Goal: Information Seeking & Learning: Learn about a topic

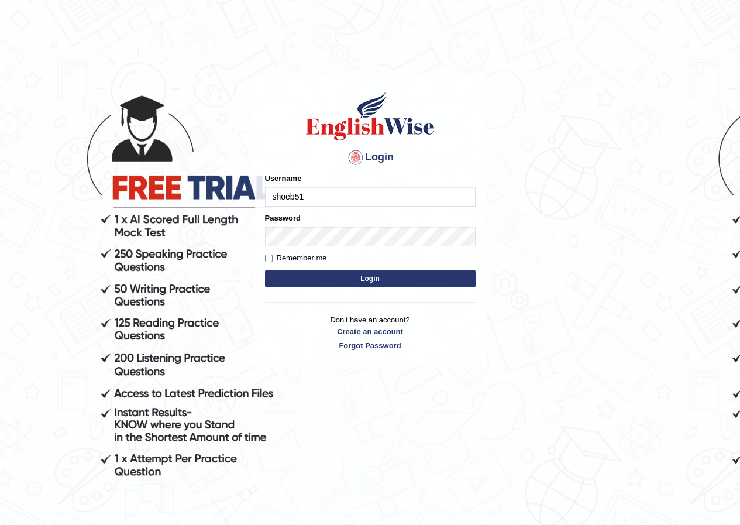
type input "shoeb51"
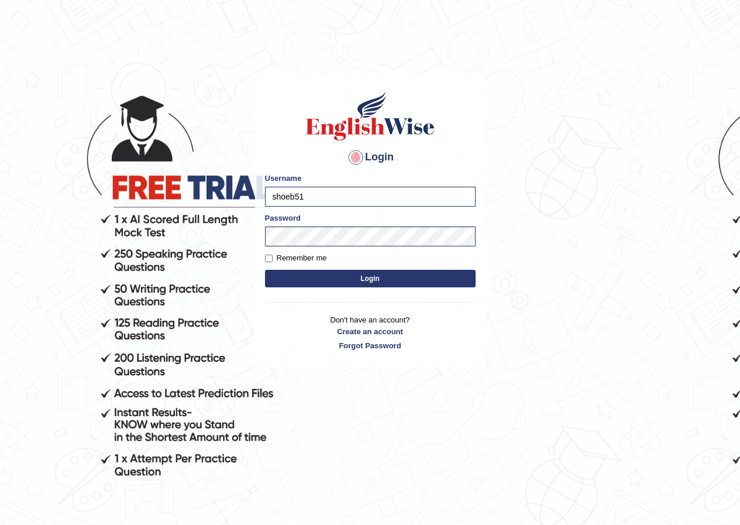
click at [380, 270] on button "Login" at bounding box center [370, 279] width 211 height 18
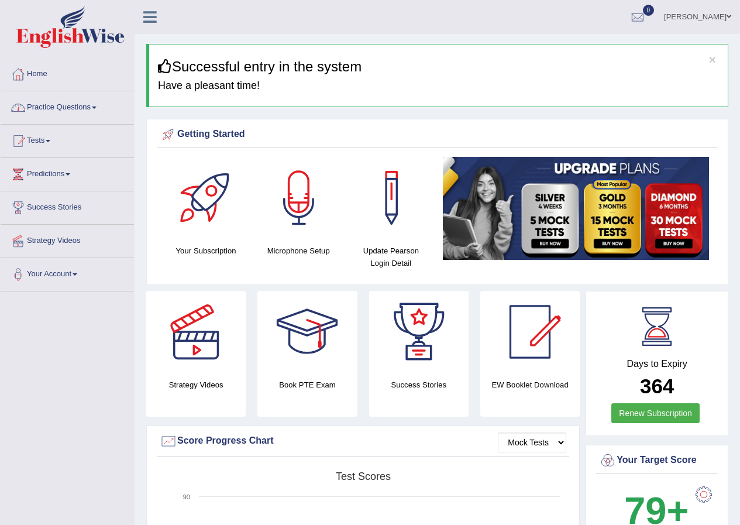
click at [111, 107] on link "Practice Questions" at bounding box center [67, 105] width 133 height 29
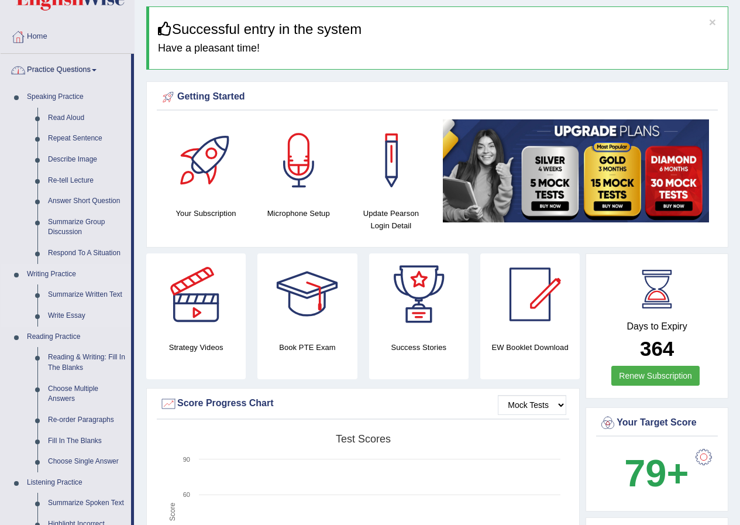
scroll to position [59, 0]
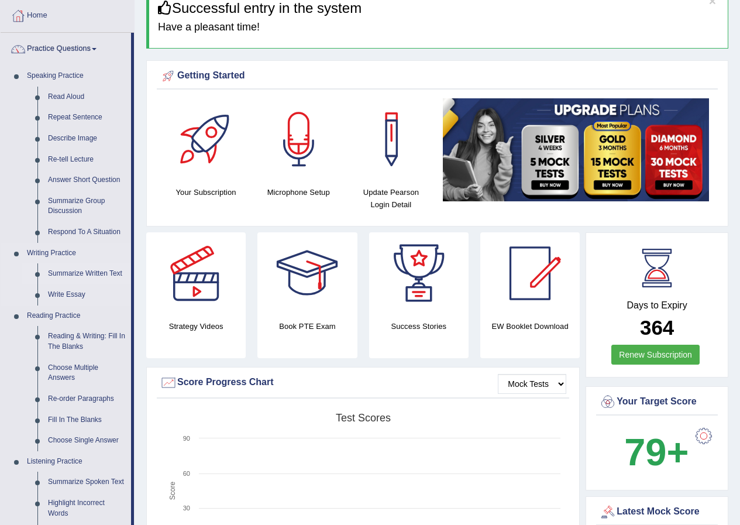
click at [97, 269] on link "Summarize Written Text" at bounding box center [87, 273] width 88 height 21
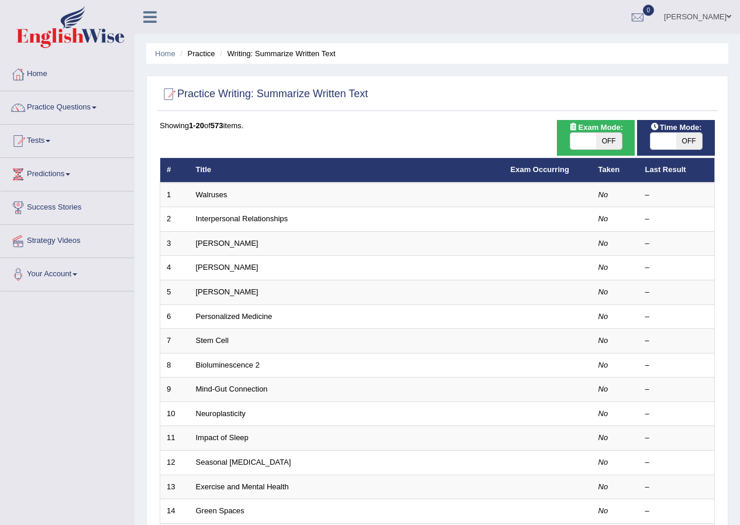
click at [670, 149] on span at bounding box center [664, 141] width 26 height 16
checkbox input "true"
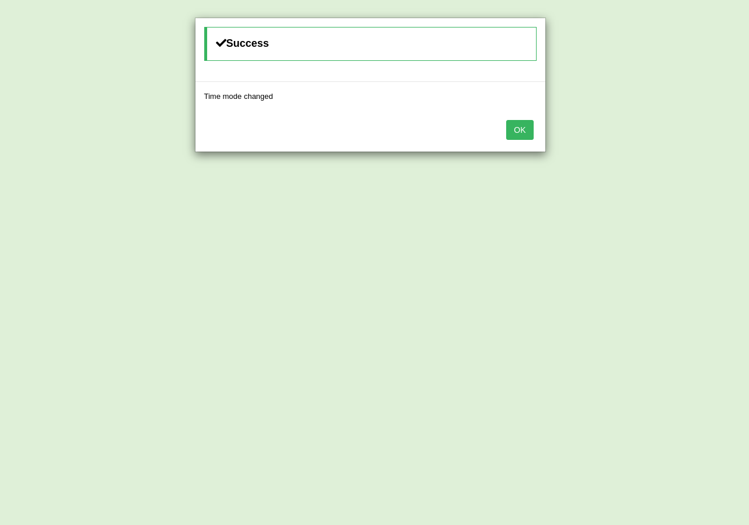
click at [526, 132] on button "OK" at bounding box center [519, 130] width 27 height 20
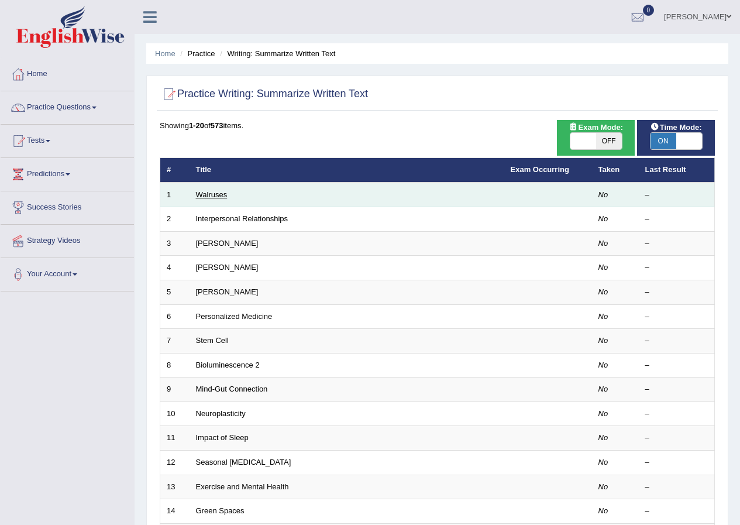
click at [216, 194] on link "Walruses" at bounding box center [212, 194] width 32 height 9
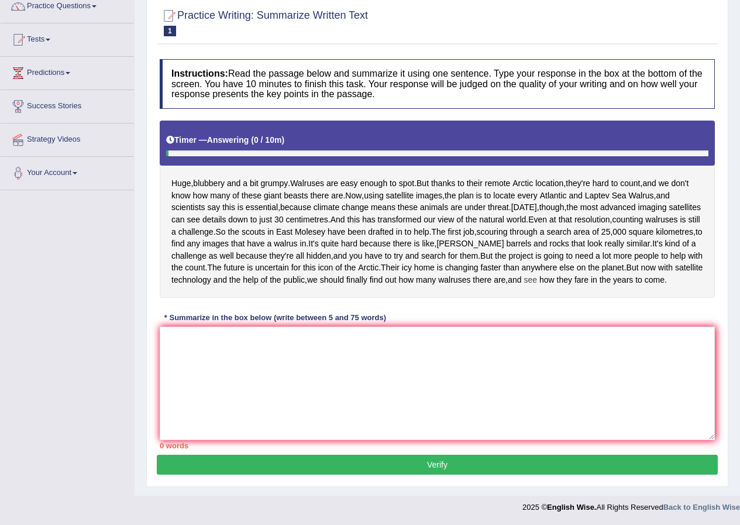
scroll to position [162, 0]
click at [307, 358] on textarea at bounding box center [437, 384] width 555 height 114
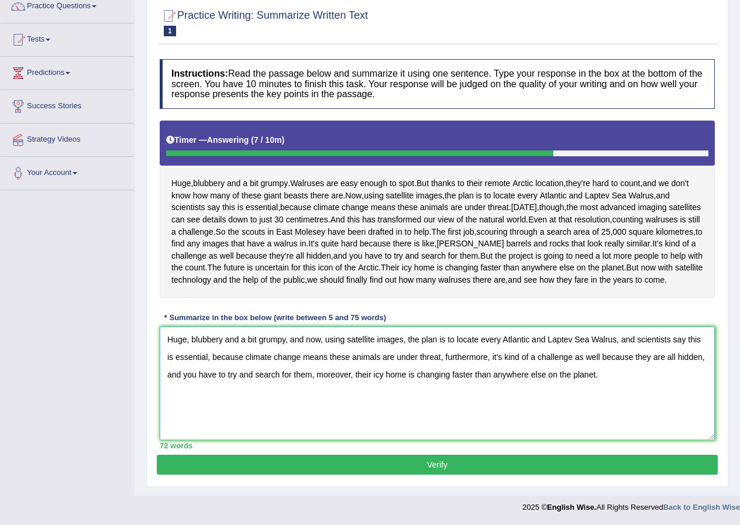
click at [501, 356] on textarea "Huge, blubbery and a bit grumpy, and now, using satellite images, the plan is t…" at bounding box center [437, 384] width 555 height 114
type textarea "Huge, blubbery and a bit grumpy, and now, using satellite images, the plan is t…"
click at [550, 464] on button "Verify" at bounding box center [437, 465] width 561 height 20
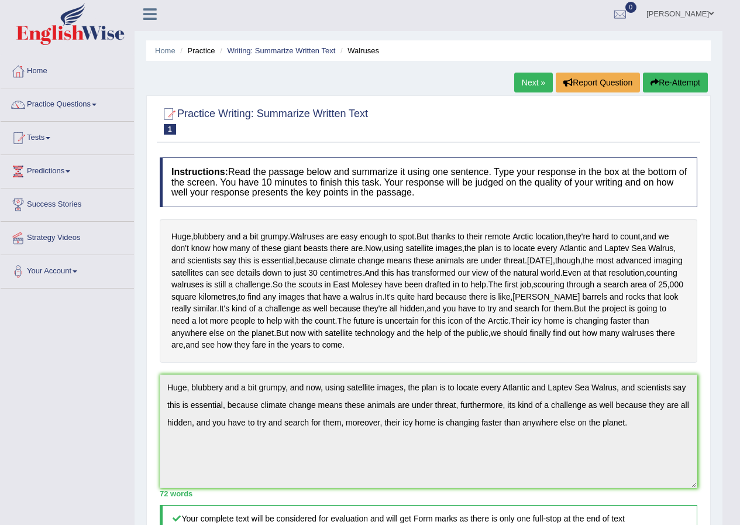
scroll to position [0, 0]
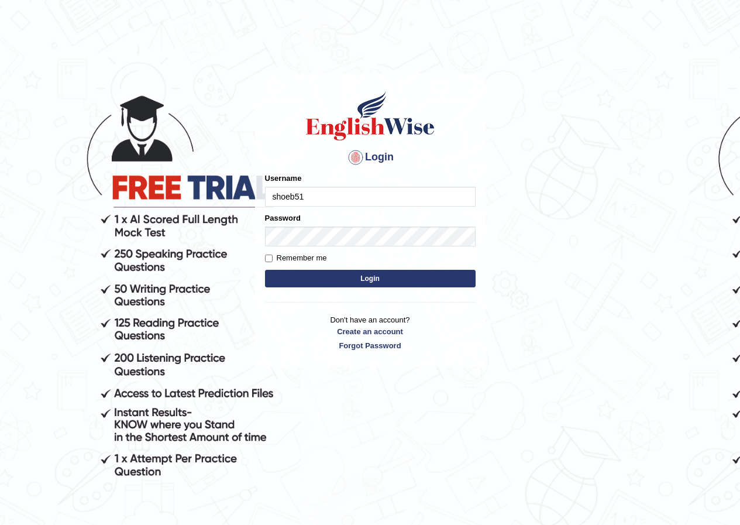
type input "shoeb51"
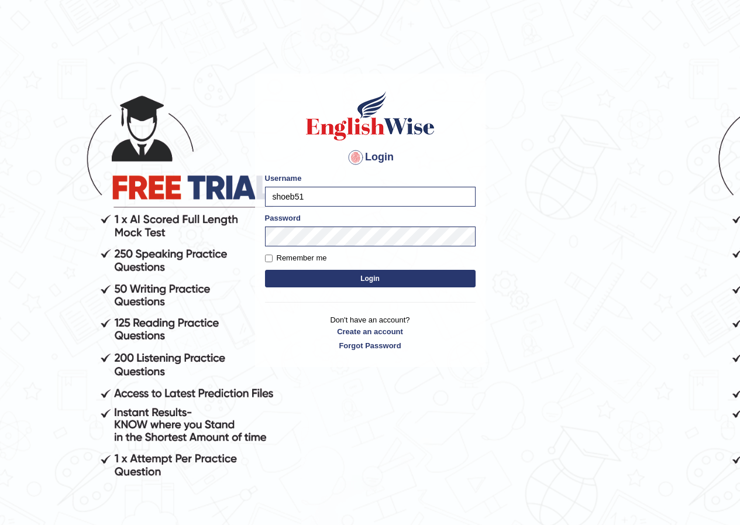
click at [459, 274] on button "Login" at bounding box center [370, 279] width 211 height 18
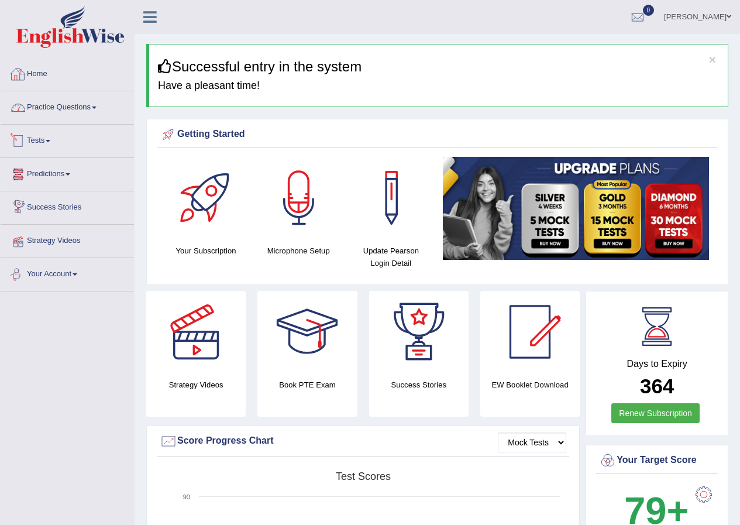
click at [61, 109] on link "Practice Questions" at bounding box center [67, 105] width 133 height 29
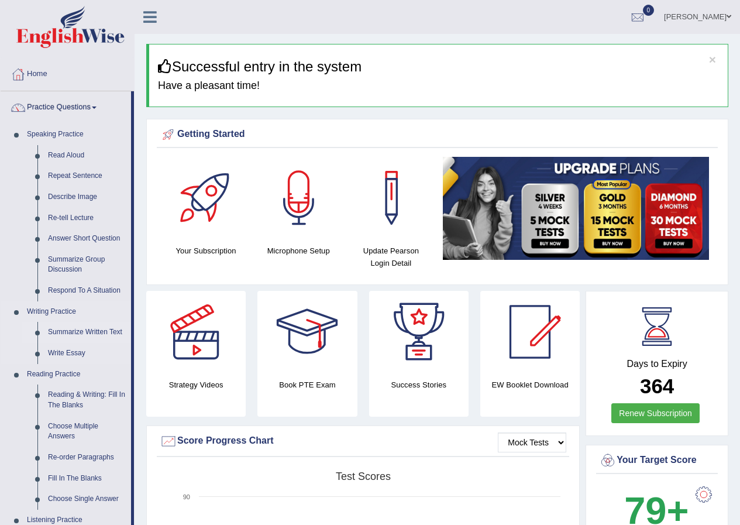
click at [63, 333] on link "Summarize Written Text" at bounding box center [87, 332] width 88 height 21
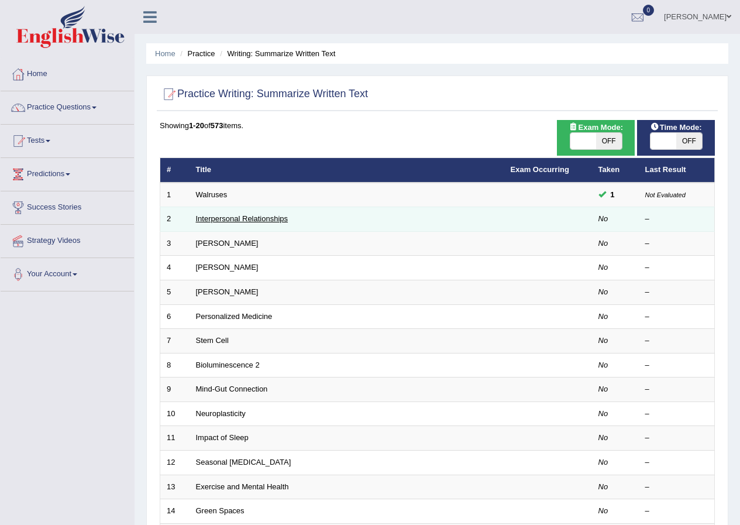
drag, startPoint x: 0, startPoint y: 0, endPoint x: 280, endPoint y: 218, distance: 354.5
click at [280, 218] on link "Interpersonal Relationships" at bounding box center [242, 218] width 92 height 9
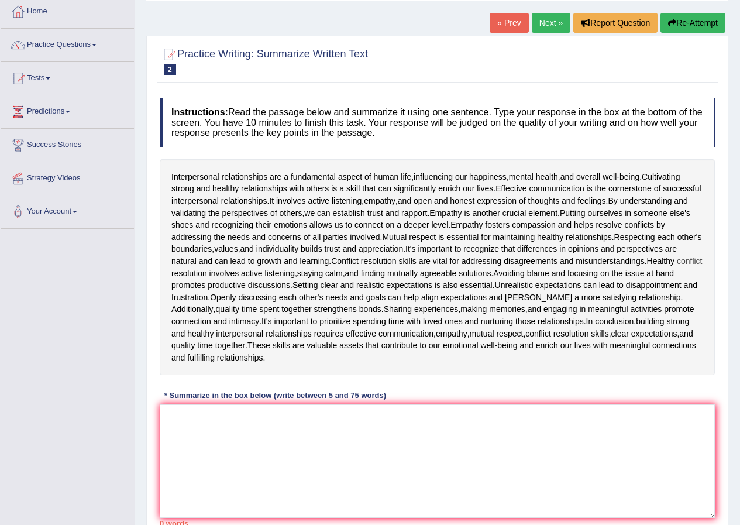
scroll to position [140, 0]
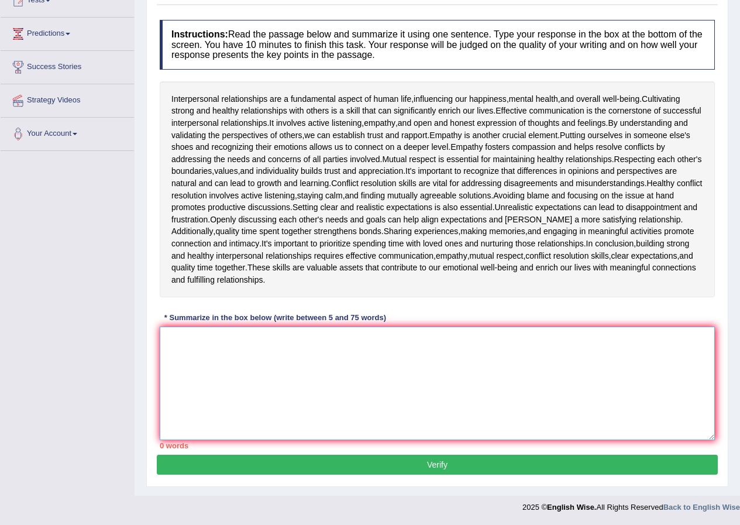
click at [307, 371] on textarea at bounding box center [437, 384] width 555 height 114
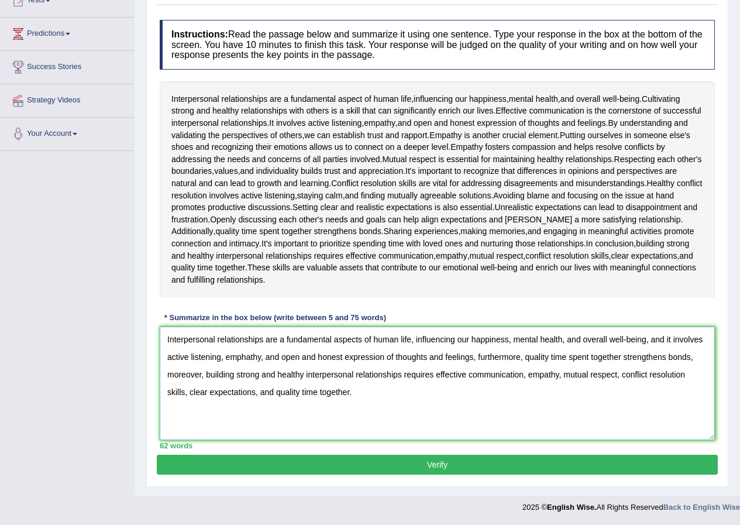
type textarea "Interpersonal relationships are a fundamental aspects of human life, influencin…"
click at [412, 465] on button "Verify" at bounding box center [437, 465] width 561 height 20
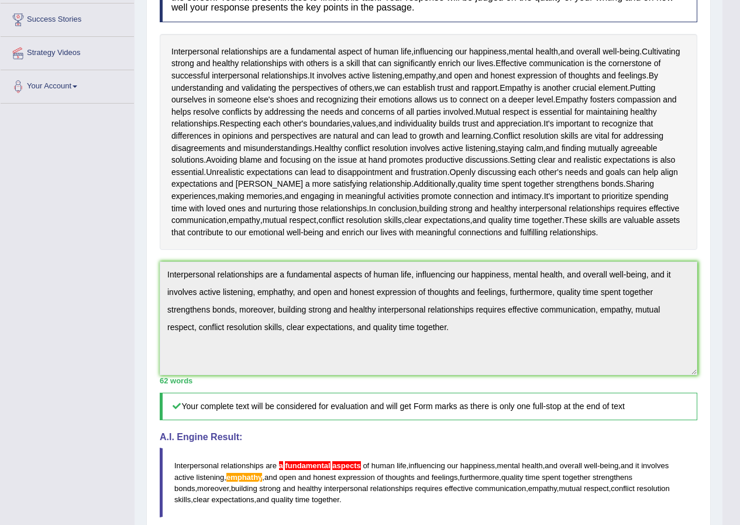
scroll to position [0, 0]
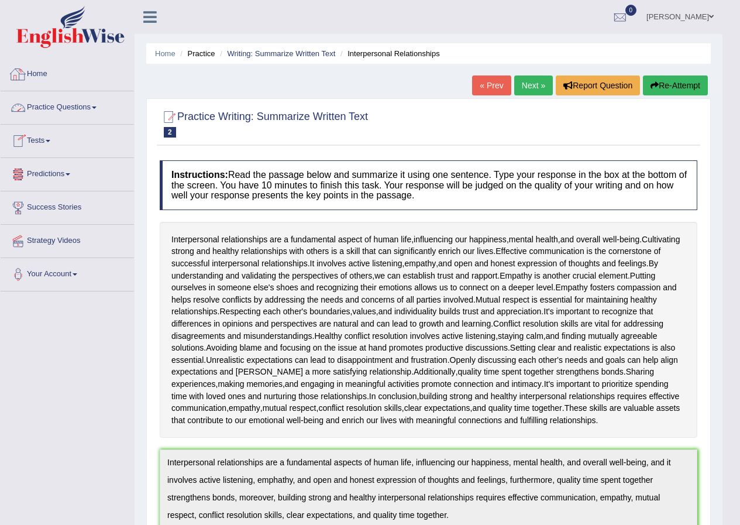
click at [48, 77] on link "Home" at bounding box center [67, 72] width 133 height 29
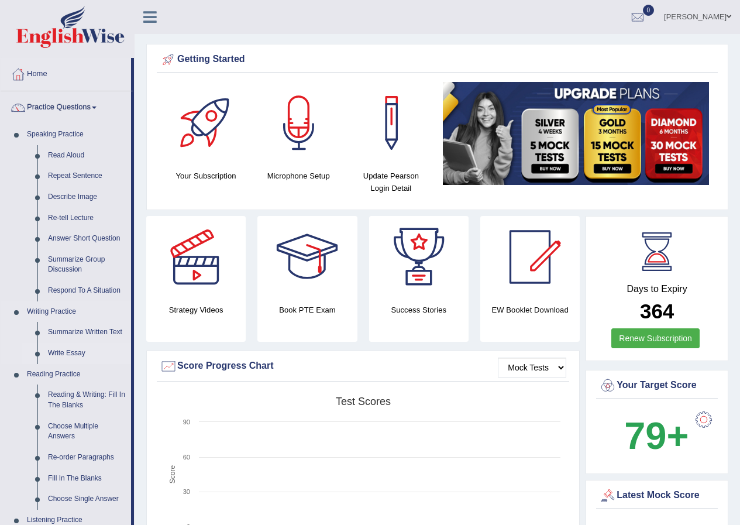
click at [67, 354] on link "Write Essay" at bounding box center [87, 353] width 88 height 21
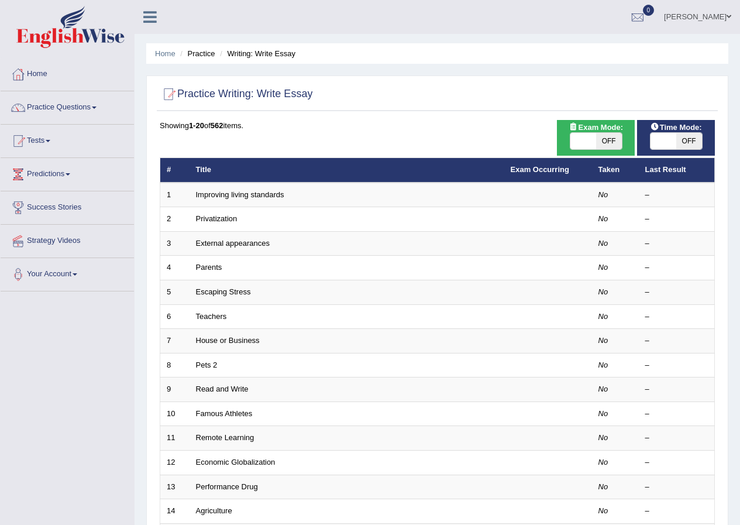
click at [679, 140] on span "OFF" at bounding box center [690, 141] width 26 height 16
checkbox input "true"
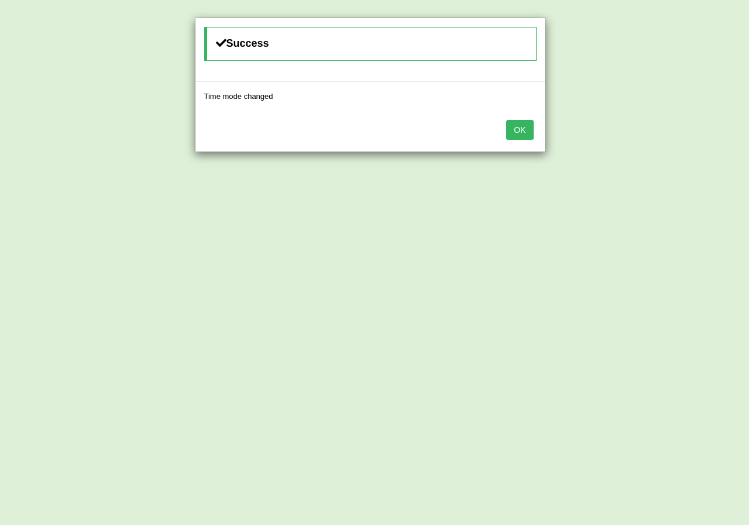
click at [527, 133] on button "OK" at bounding box center [519, 130] width 27 height 20
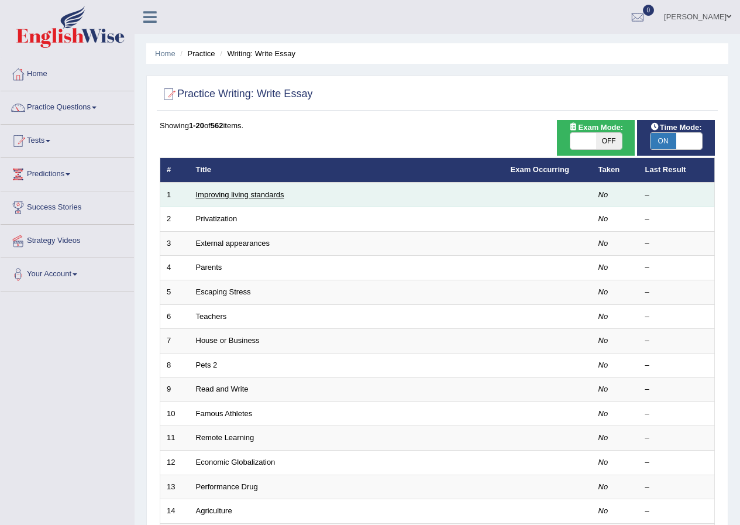
click at [260, 197] on link "Improving living standards" at bounding box center [240, 194] width 88 height 9
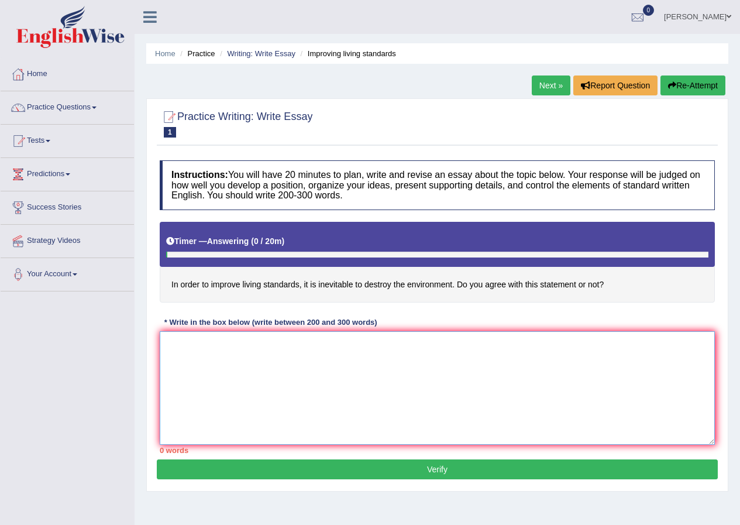
click at [375, 390] on textarea at bounding box center [437, 388] width 555 height 114
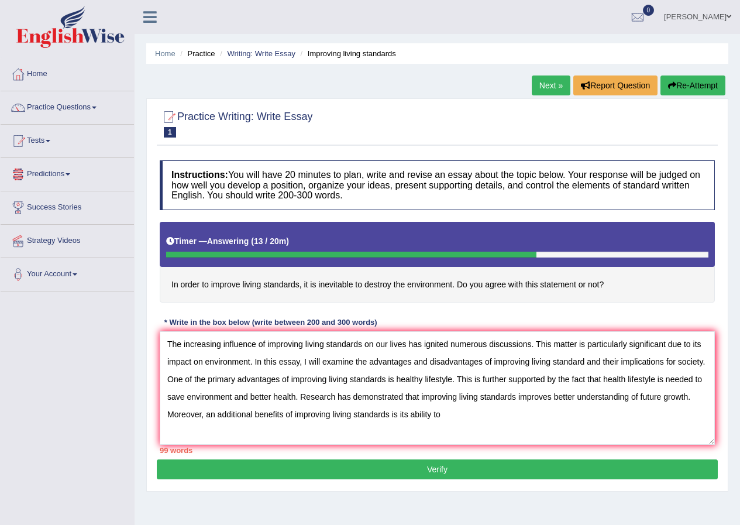
drag, startPoint x: 178, startPoint y: 135, endPoint x: 242, endPoint y: 126, distance: 65.0
click at [252, 134] on h2 "Practice Writing: Write Essay 1 Improving living standards" at bounding box center [236, 122] width 153 height 29
click at [453, 418] on textarea "The increasing influence of improving living standards on our lives has ignited…" at bounding box center [437, 388] width 555 height 114
paste textarea "Focus on personal growth"
click at [444, 415] on textarea "The increasing influence of improving living standards on our lives has ignited…" at bounding box center [437, 388] width 555 height 114
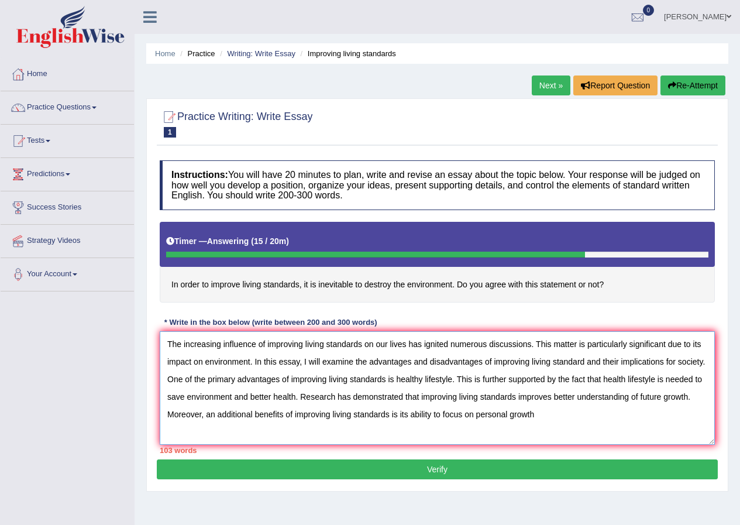
click at [539, 417] on textarea "The increasing influence of improving living standards on our lives has ignited…" at bounding box center [437, 388] width 555 height 114
drag, startPoint x: 296, startPoint y: 417, endPoint x: 392, endPoint y: 420, distance: 95.4
click at [392, 420] on textarea "The increasing influence of improving living standards on our lives has ignited…" at bounding box center [437, 388] width 555 height 114
click at [673, 417] on textarea "The increasing influence of improving living standards on our lives has ignited…" at bounding box center [437, 388] width 555 height 114
paste textarea "improving living standards"
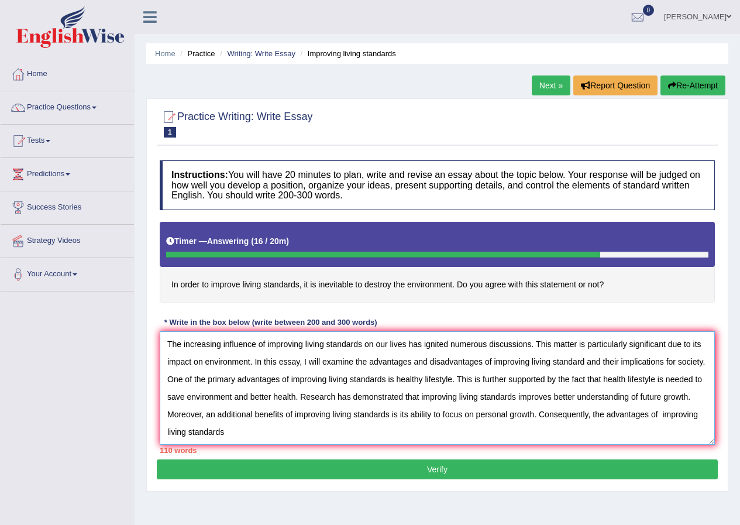
click at [662, 420] on textarea "The increasing influence of improving living standards on our lives has ignited…" at bounding box center [437, 388] width 555 height 114
click at [461, 438] on textarea "The increasing influence of improving living standards on our lives has ignited…" at bounding box center [437, 388] width 555 height 114
type textarea "The increasing influence of improving living standards on our lives has ignited…"
click at [714, 80] on button "Re-Attempt" at bounding box center [693, 85] width 65 height 20
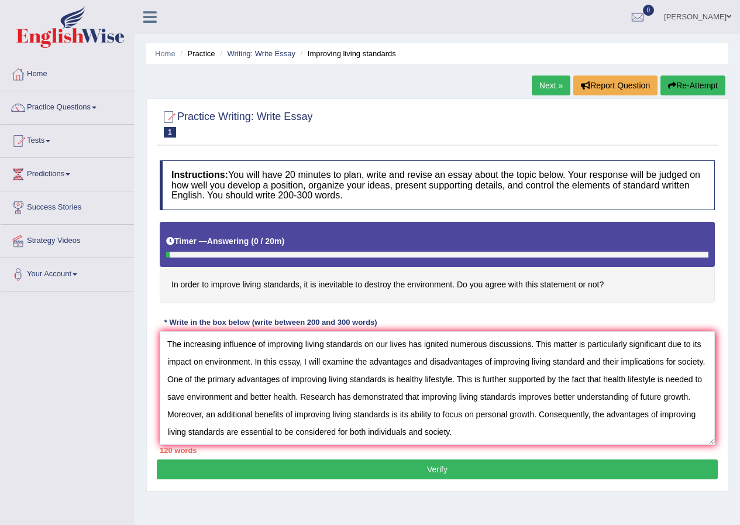
scroll to position [28, 0]
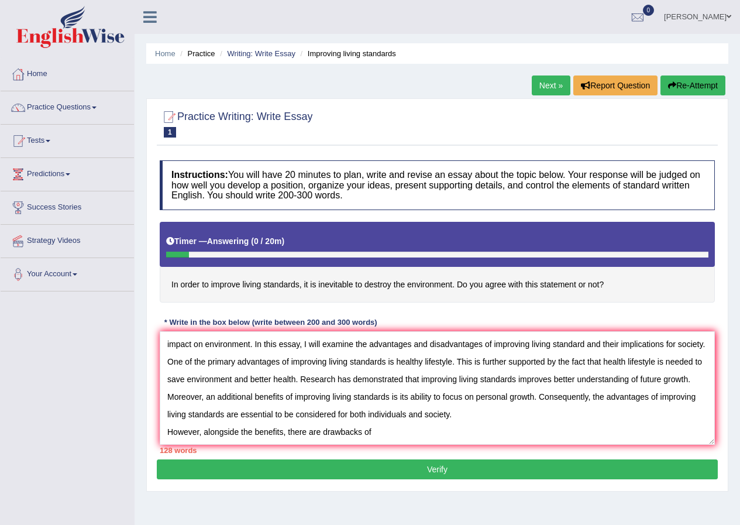
drag, startPoint x: 323, startPoint y: 403, endPoint x: 417, endPoint y: 404, distance: 93.6
click at [418, 403] on textarea "The increasing influence of improving living standards on our lives has ignited…" at bounding box center [437, 388] width 555 height 114
click at [465, 437] on textarea "The increasing influence of improving living standards on our lives has ignited…" at bounding box center [437, 388] width 555 height 114
click at [550, 442] on textarea "The increasing influence of improving living standards on our lives has ignited…" at bounding box center [437, 388] width 555 height 114
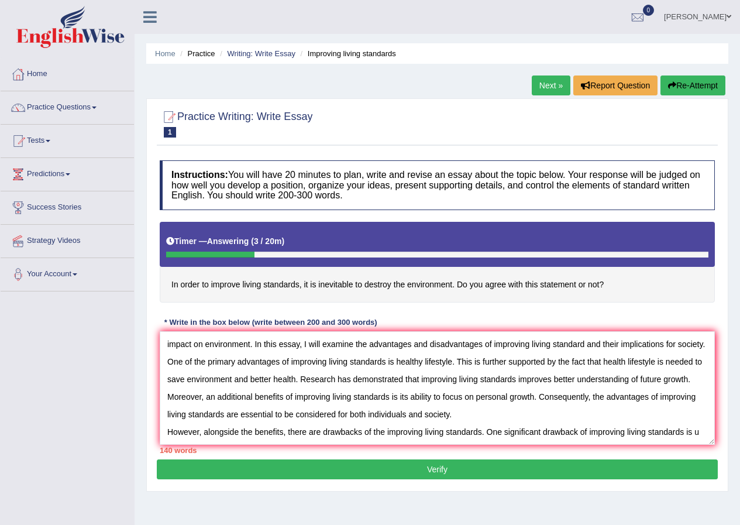
scroll to position [46, 0]
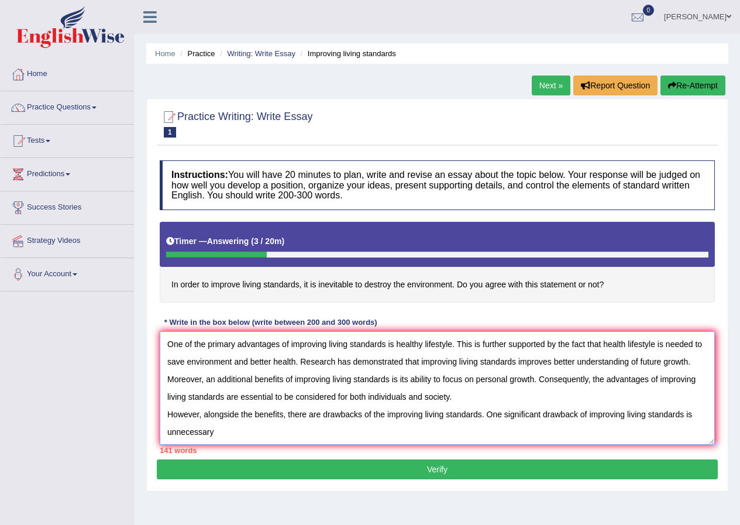
paste textarea "unnecessary"
click at [214, 438] on textarea "The increasing influence of improving living standards on our lives has ignited…" at bounding box center [437, 388] width 555 height 114
drag, startPoint x: 215, startPoint y: 439, endPoint x: 169, endPoint y: 449, distance: 47.9
click at [169, 449] on div "Instructions: You will have 20 minutes to plan, write and revise an essay about…" at bounding box center [437, 306] width 561 height 305
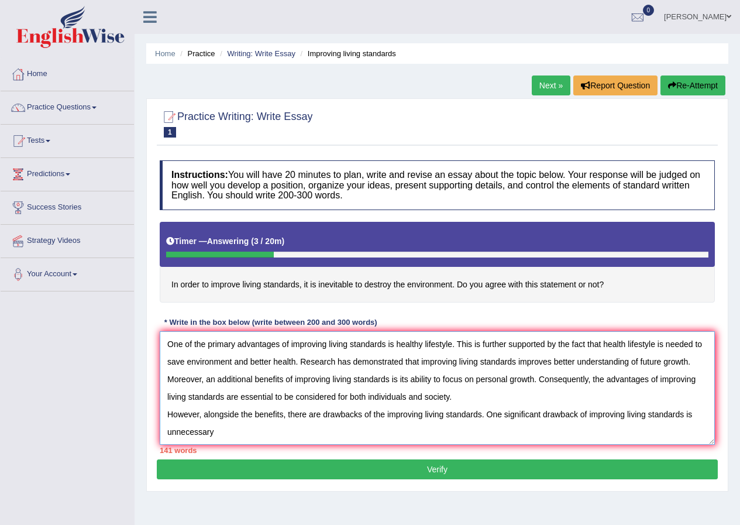
click at [373, 432] on textarea "The increasing influence of improving living standards on our lives has ignited…" at bounding box center [437, 388] width 555 height 114
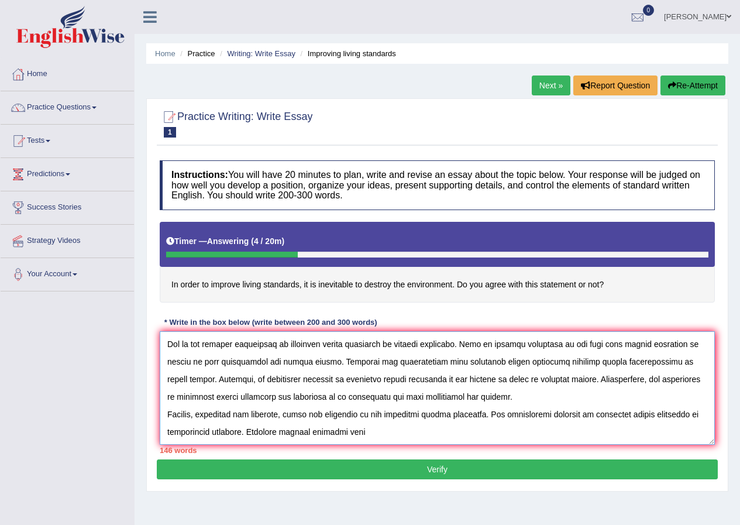
drag, startPoint x: 387, startPoint y: 412, endPoint x: 480, endPoint y: 418, distance: 93.2
click at [480, 418] on textarea at bounding box center [437, 388] width 555 height 114
click at [454, 438] on textarea at bounding box center [437, 388] width 555 height 114
paste textarea "improving living standards"
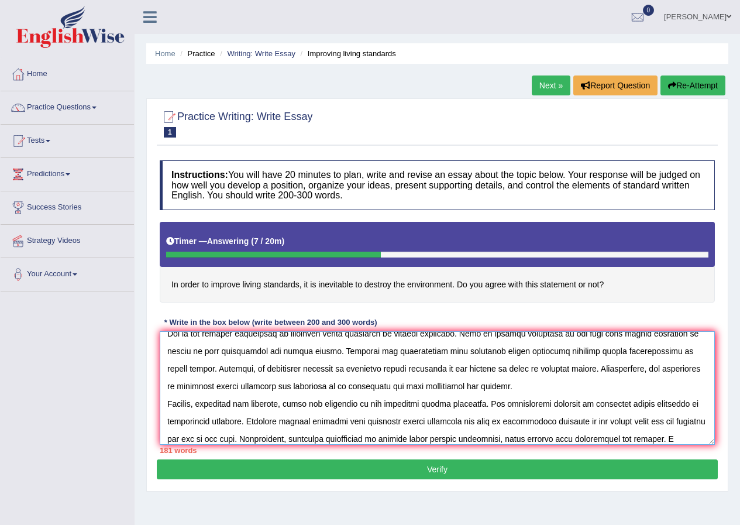
scroll to position [81, 0]
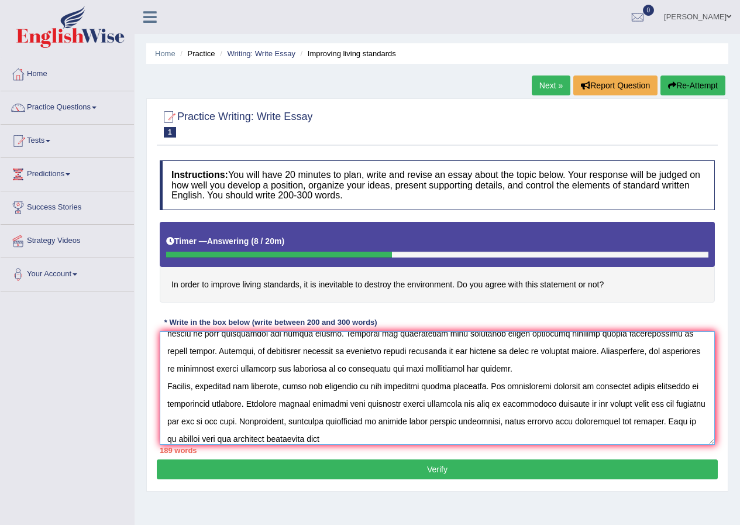
drag, startPoint x: 369, startPoint y: 406, endPoint x: 463, endPoint y: 403, distance: 94.3
click at [463, 403] on textarea at bounding box center [437, 388] width 555 height 114
click at [499, 439] on textarea at bounding box center [437, 388] width 555 height 114
paste textarea "improving living standards"
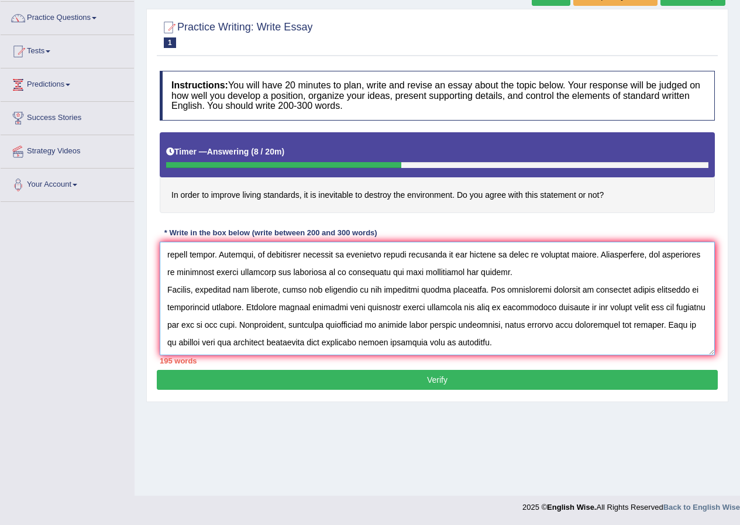
scroll to position [98, 0]
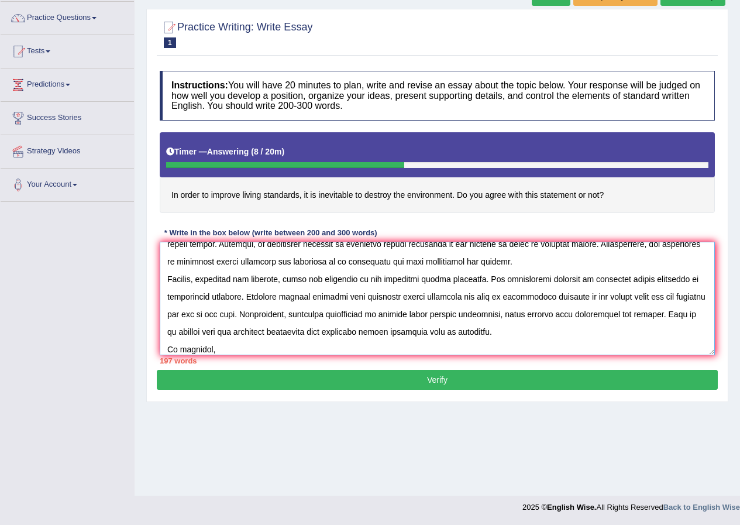
paste textarea "improving living standards"
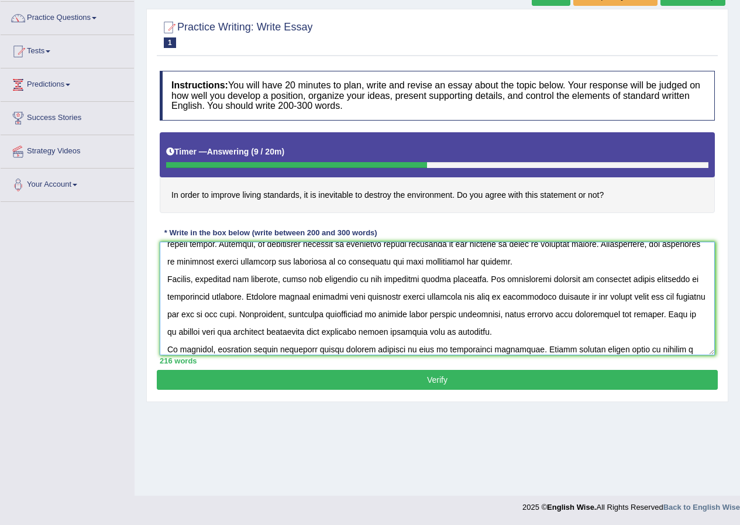
scroll to position [116, 0]
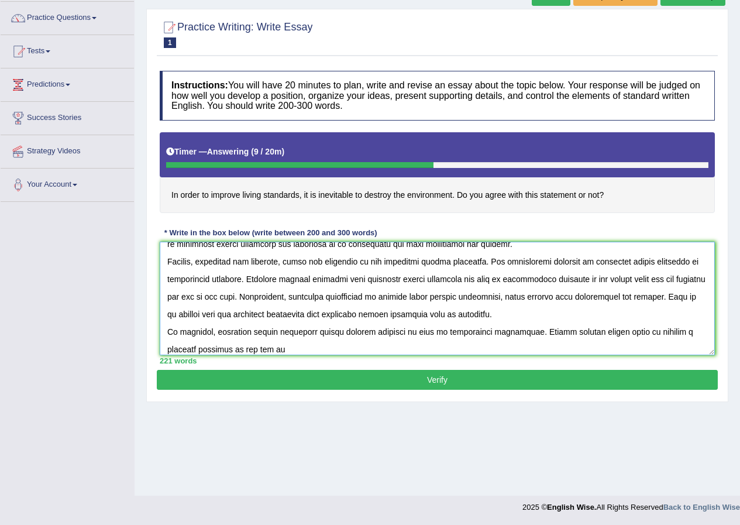
paste textarea "improving living standards"
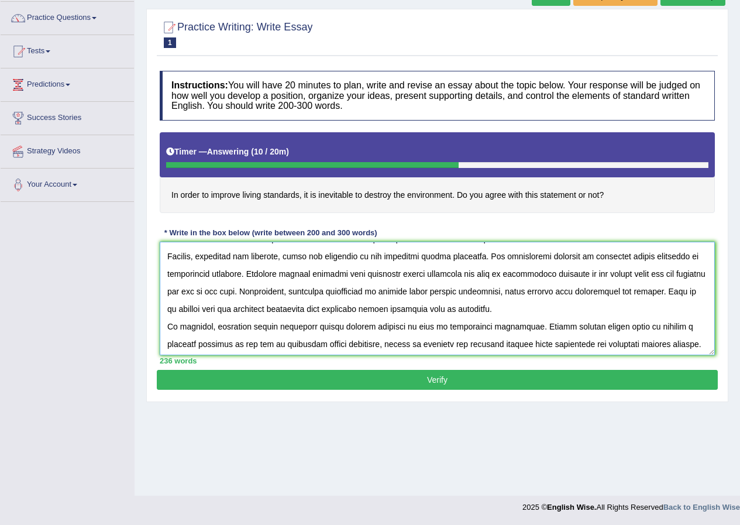
scroll to position [123, 0]
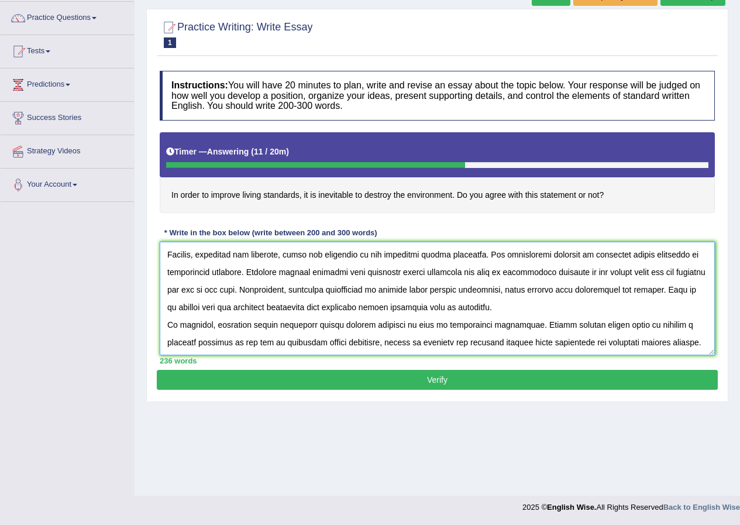
type textarea "The increasing influence of improving living standards on our lives has ignited…"
click at [521, 384] on button "Verify" at bounding box center [437, 380] width 561 height 20
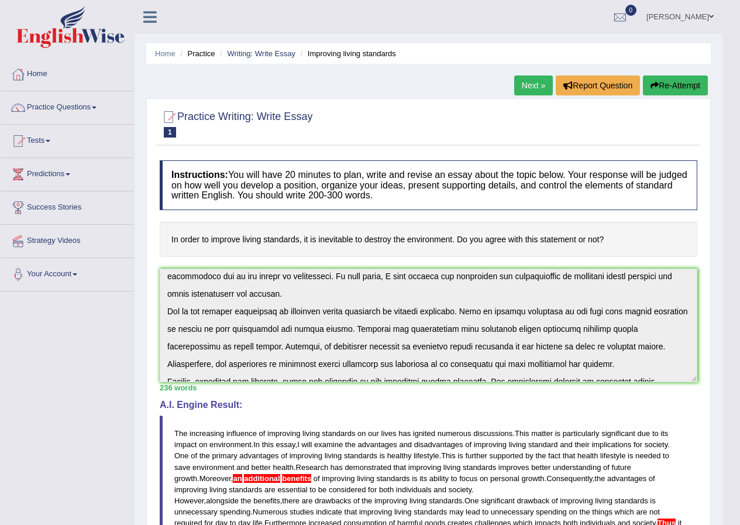
scroll to position [0, 0]
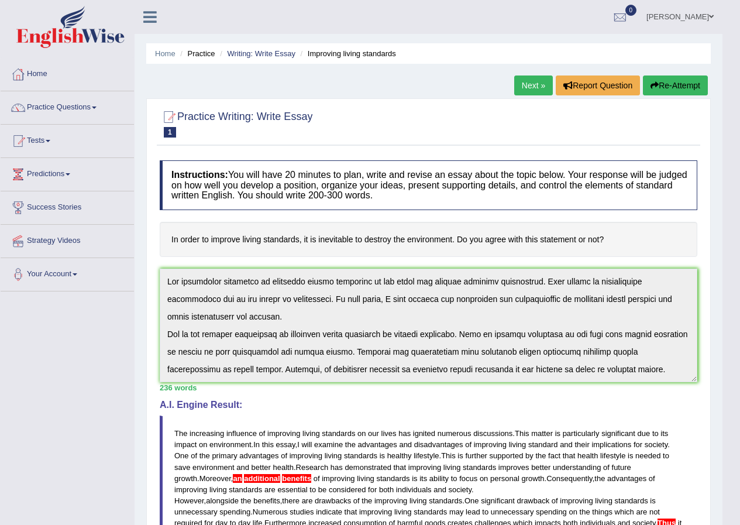
click at [695, 415] on div "A.I. Engine Result: The increasing influence of improving living standards on o…" at bounding box center [429, 487] width 538 height 175
click at [696, 414] on div "A.I. Engine Result: The increasing influence of improving living standards on o…" at bounding box center [429, 487] width 538 height 175
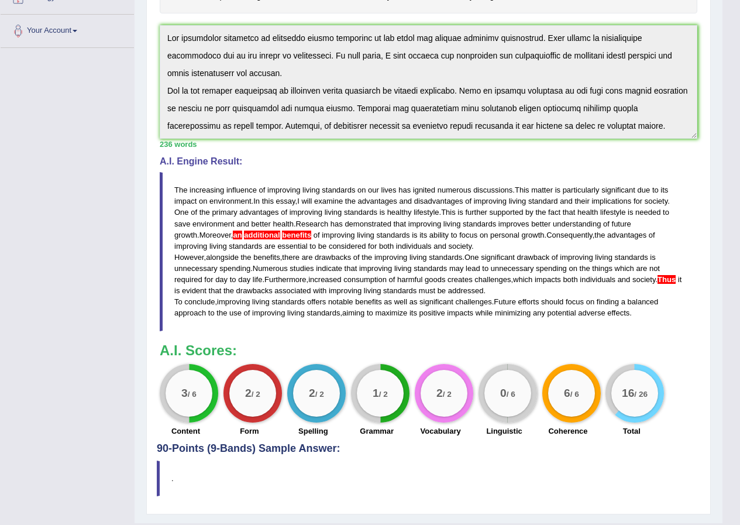
scroll to position [271, 0]
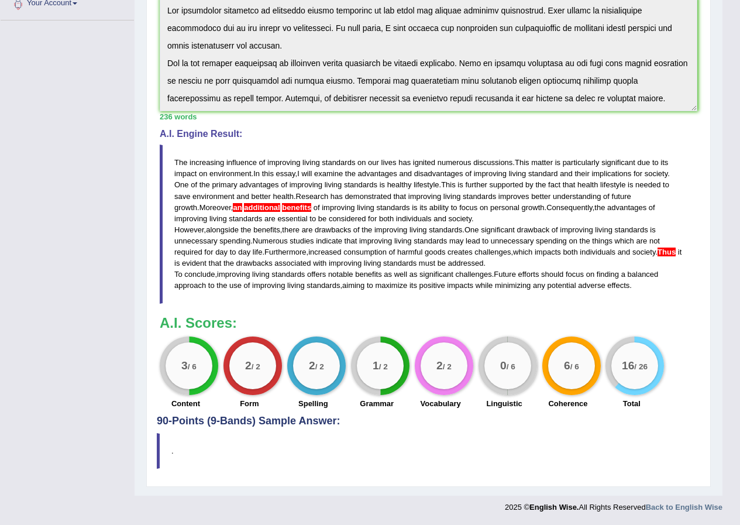
click at [453, 438] on blockquote "." at bounding box center [429, 451] width 544 height 36
click at [522, 365] on div "0 / 6" at bounding box center [508, 365] width 47 height 47
click at [510, 378] on div "0 / 6" at bounding box center [508, 365] width 47 height 47
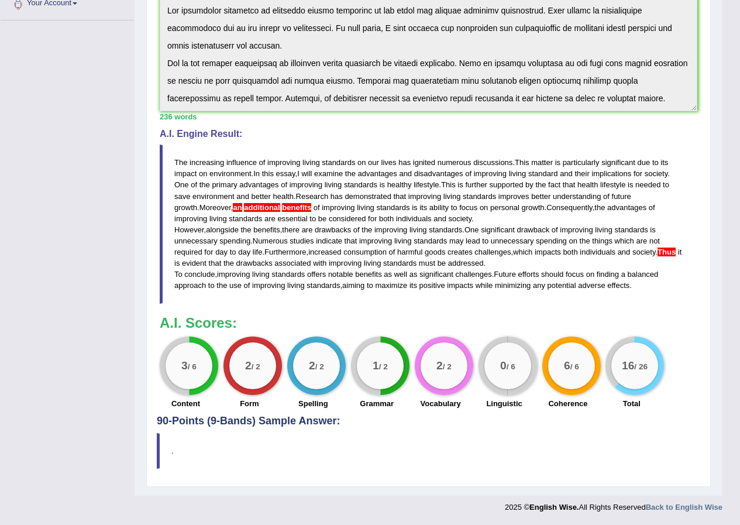
click at [510, 378] on div "0 / 6" at bounding box center [508, 365] width 47 height 47
click at [508, 378] on div "0 / 6" at bounding box center [508, 365] width 47 height 47
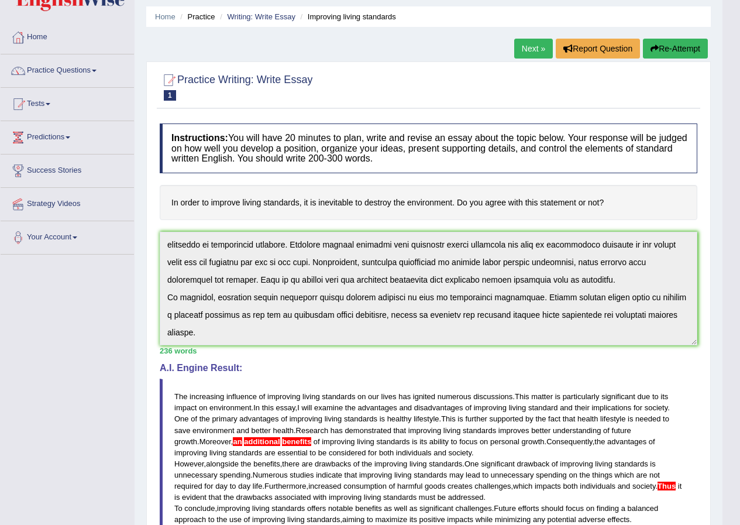
scroll to position [0, 0]
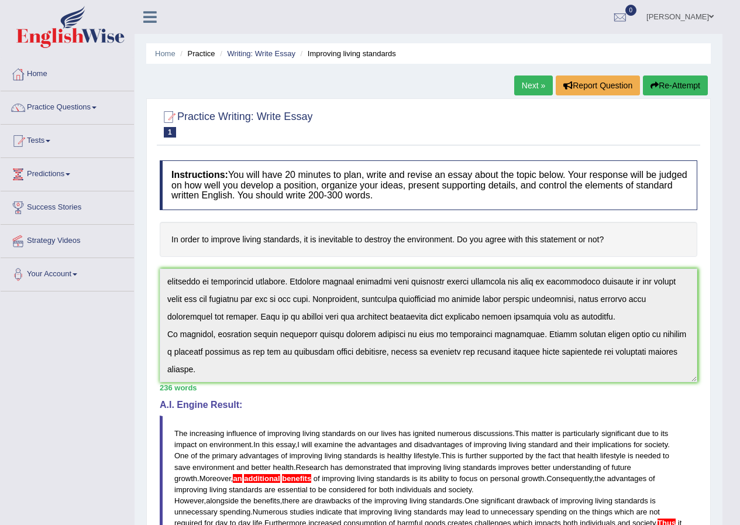
click at [326, 189] on h4 "Instructions: You will have 20 minutes to plan, write and revise an essay about…" at bounding box center [429, 185] width 538 height 50
click at [56, 80] on link "Home" at bounding box center [67, 72] width 133 height 29
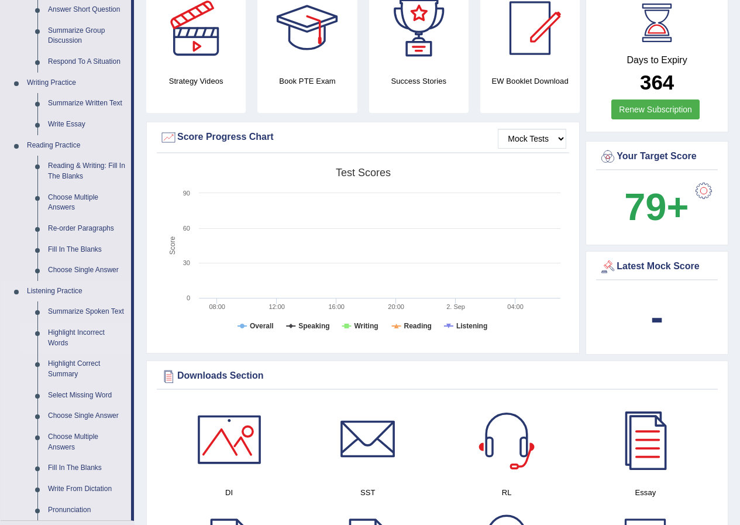
scroll to position [234, 0]
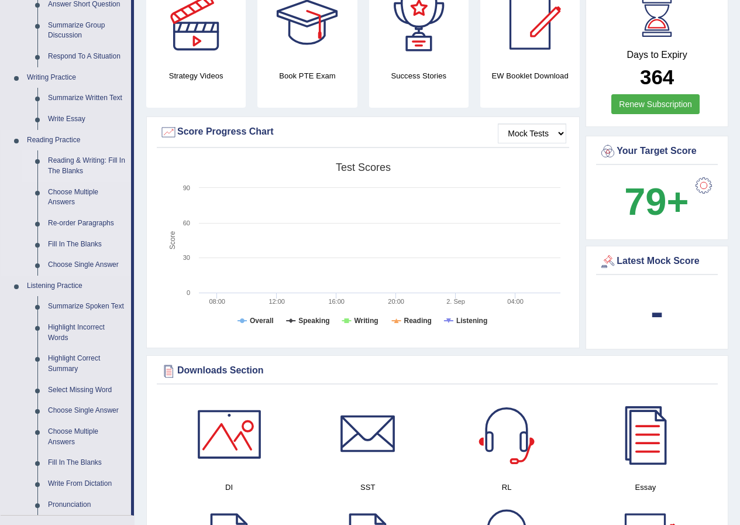
click at [81, 166] on link "Reading & Writing: Fill In The Blanks" at bounding box center [87, 165] width 88 height 31
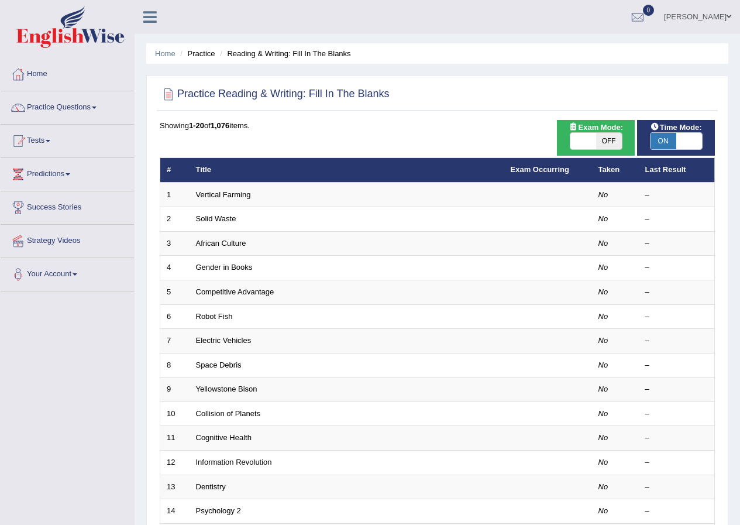
click at [669, 145] on span "ON" at bounding box center [664, 141] width 26 height 16
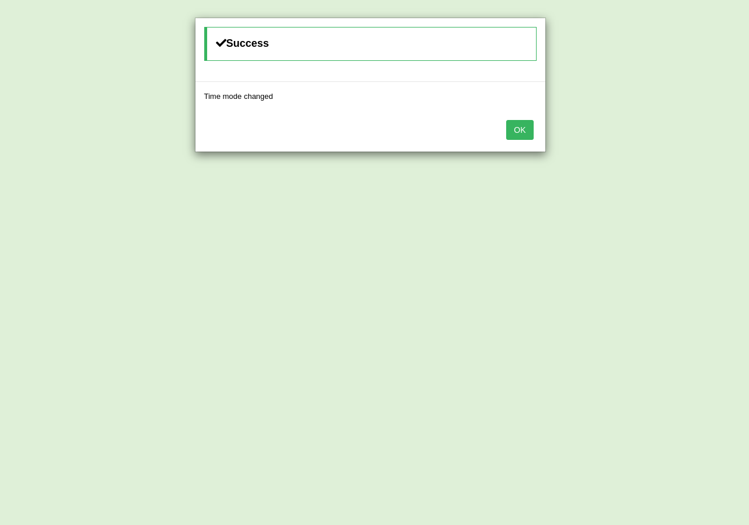
click at [521, 141] on div "OK" at bounding box center [370, 131] width 350 height 41
click at [526, 132] on button "OK" at bounding box center [519, 130] width 27 height 20
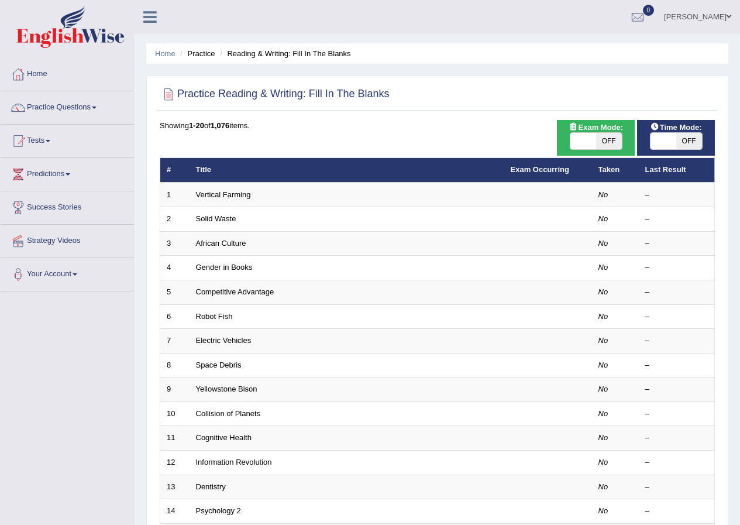
click at [665, 138] on span at bounding box center [664, 141] width 26 height 16
checkbox input "true"
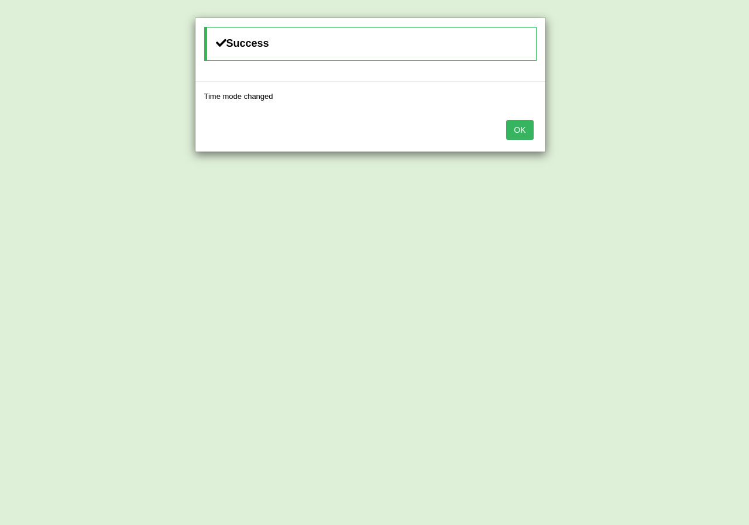
click at [518, 126] on button "OK" at bounding box center [519, 130] width 27 height 20
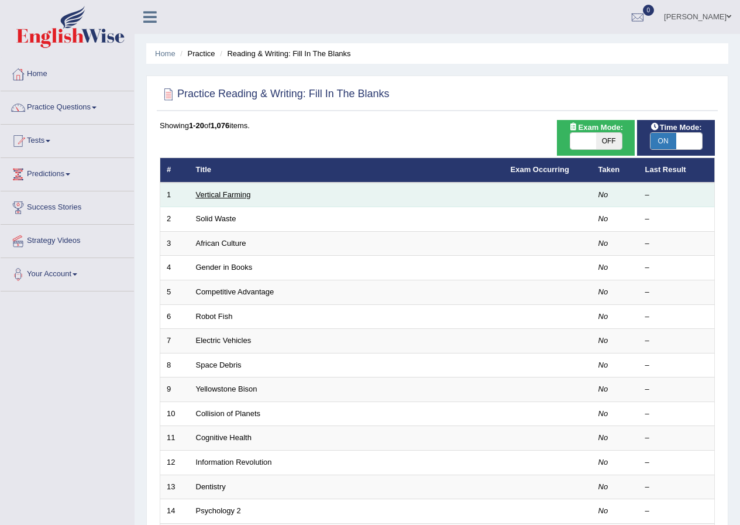
click at [233, 192] on link "Vertical Farming" at bounding box center [223, 194] width 55 height 9
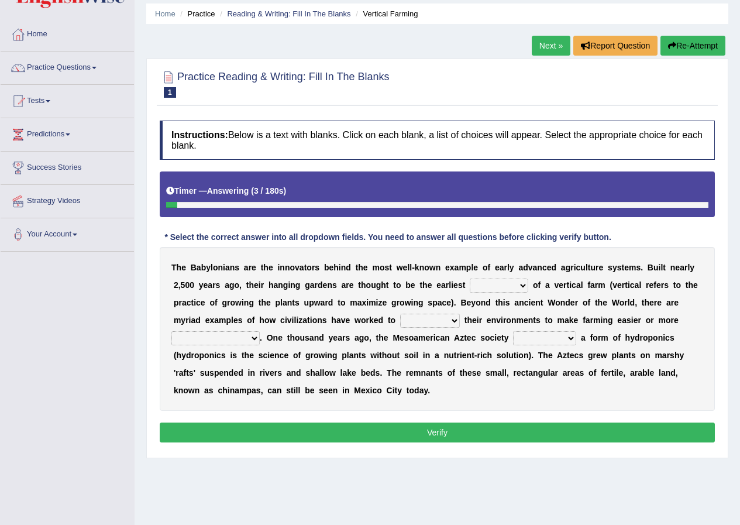
scroll to position [90, 0]
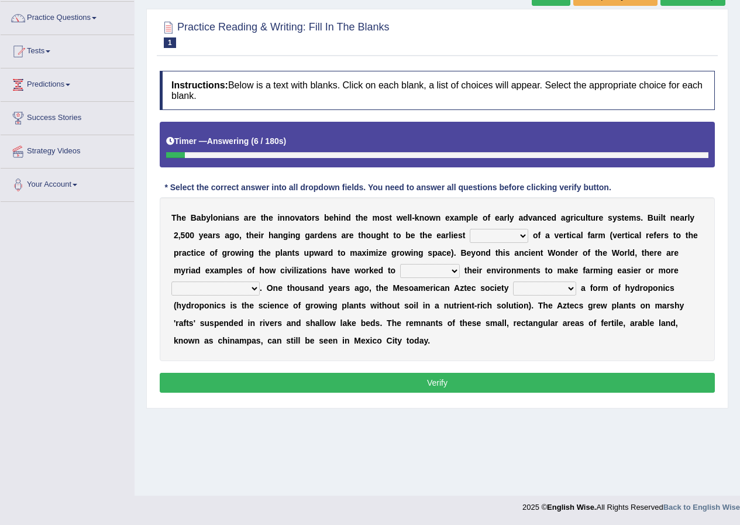
click at [508, 230] on select "prototype failure discredit protocol" at bounding box center [499, 236] width 59 height 14
select select "prototype"
click at [470, 229] on select "prototype failure discredit protocol" at bounding box center [499, 236] width 59 height 14
click at [404, 277] on select "manipulate escape respect disarrange" at bounding box center [430, 271] width 60 height 14
select select "manipulate"
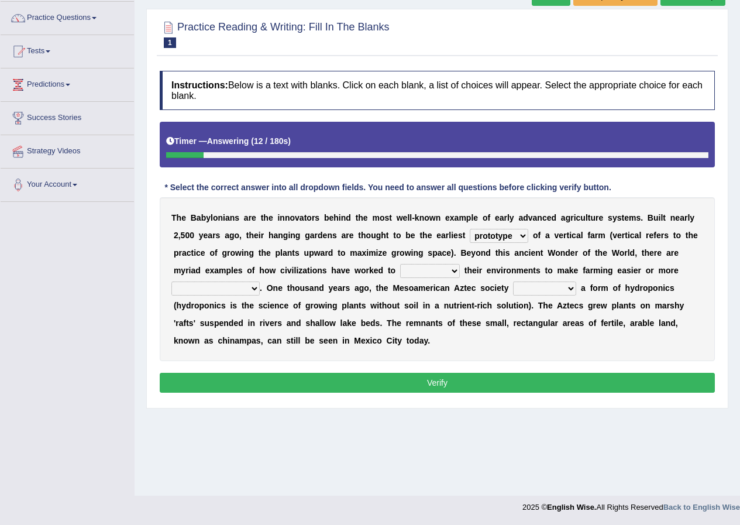
click at [400, 264] on select "manipulate escape respect disarrange" at bounding box center [430, 271] width 60 height 14
click at [212, 297] on div "T h e B a b y l o n i a n s a r e t h e i n n o v a t o r s b e h i n d t h e m…" at bounding box center [437, 279] width 555 height 164
click at [212, 295] on select "productive constructive connective counterproductive" at bounding box center [215, 288] width 88 height 14
select select "productive"
click at [171, 281] on select "productive constructive connective counterproductive" at bounding box center [215, 288] width 88 height 14
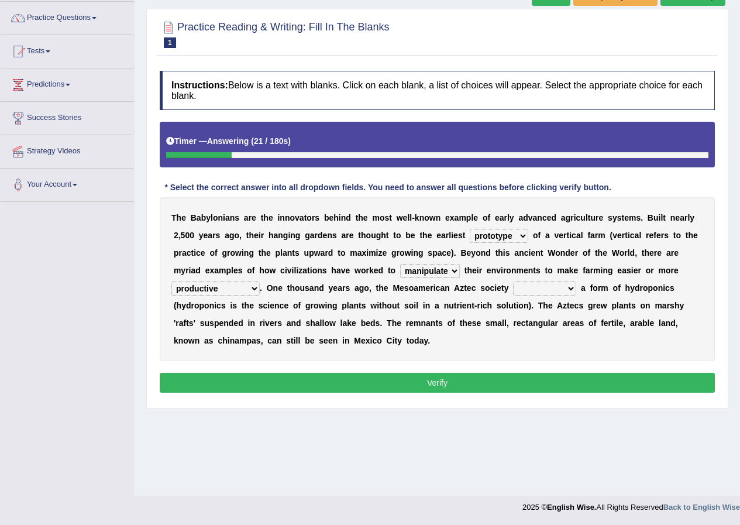
click at [537, 296] on div "T h e B a b y l o n i a n s a r e t h e i n n o v a t o r s b e h i n d t h e m…" at bounding box center [437, 279] width 555 height 164
click at [540, 292] on select "domineered volunteered pioneered engineered" at bounding box center [544, 288] width 63 height 14
select select "pioneered"
click at [513, 281] on select "domineered volunteered pioneered engineered" at bounding box center [544, 288] width 63 height 14
click at [496, 389] on button "Verify" at bounding box center [437, 383] width 555 height 20
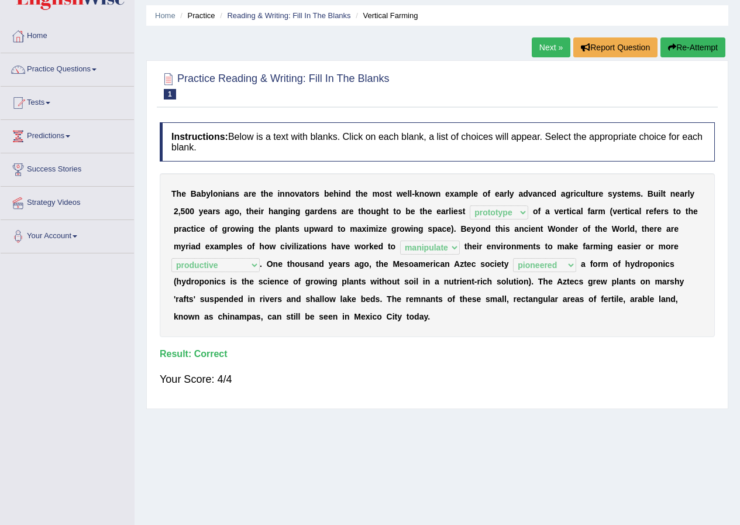
scroll to position [0, 0]
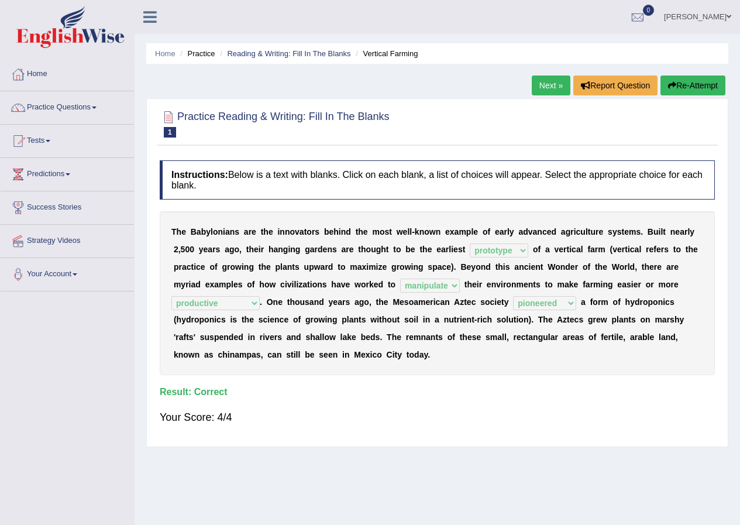
click at [552, 85] on link "Next »" at bounding box center [551, 85] width 39 height 20
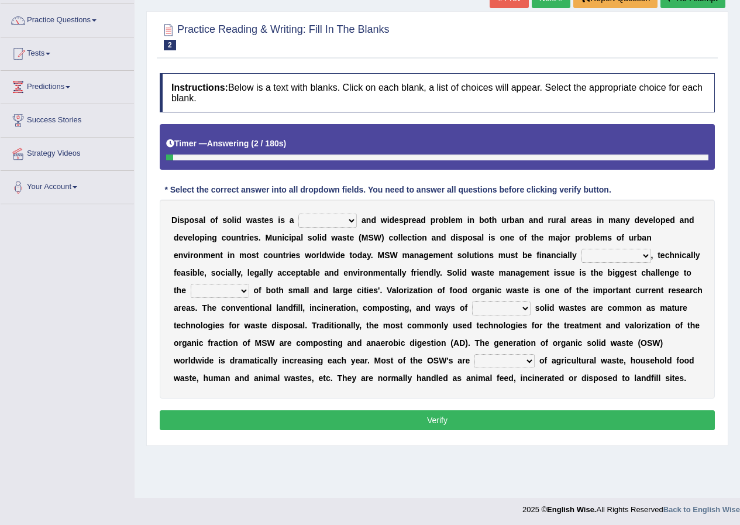
scroll to position [90, 0]
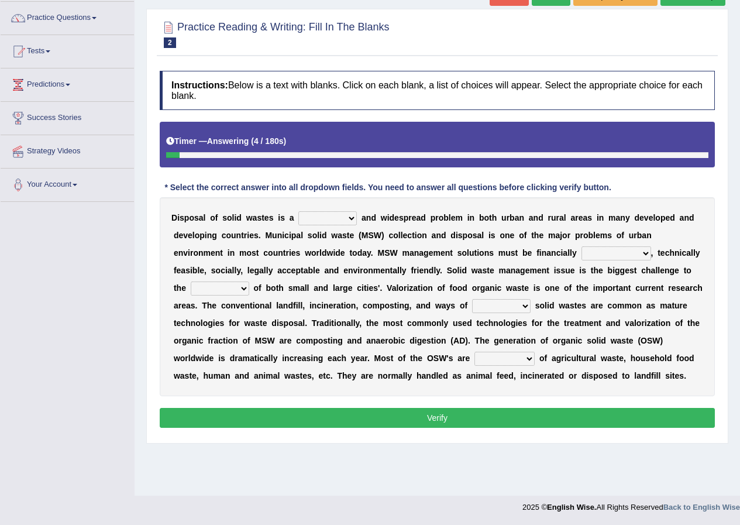
click at [324, 222] on select "slanting stinging stalling shafting" at bounding box center [327, 218] width 59 height 14
select select "stinging"
click at [298, 211] on select "slanting stinging stalling shafting" at bounding box center [327, 218] width 59 height 14
click at [609, 253] on select "unattainable sustainable objectionable treasonable" at bounding box center [617, 253] width 70 height 14
select select "sustainable"
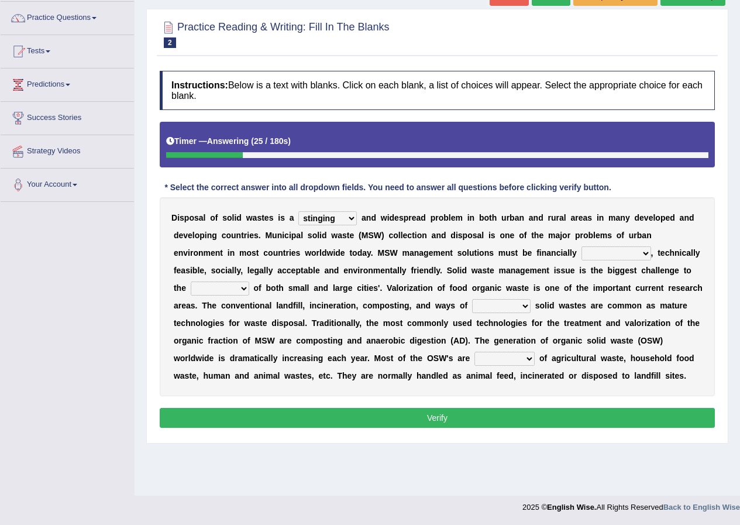
click at [582, 246] on select "unattainable sustainable objectionable treasonable" at bounding box center [617, 253] width 70 height 14
click at [237, 296] on select "plants culture authorities history" at bounding box center [220, 288] width 59 height 14
select select "authorities"
click at [191, 281] on select "plants culture authorities history" at bounding box center [220, 288] width 59 height 14
click at [493, 306] on select "reserving preserving deserving handling" at bounding box center [501, 306] width 59 height 14
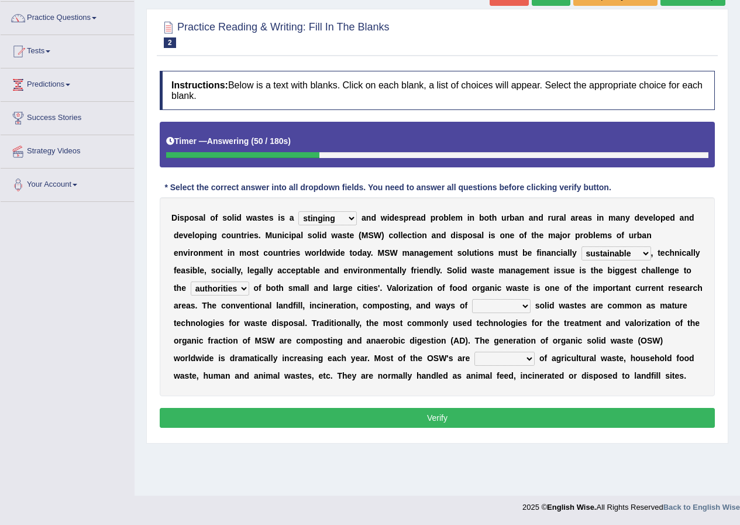
select select "handling"
click at [472, 299] on select "reserving preserving deserving handling" at bounding box center [501, 306] width 59 height 14
click at [509, 360] on select "composed disposed composing disposing" at bounding box center [505, 359] width 60 height 14
select select "disposing"
click at [475, 352] on select "composed disposed composing disposing" at bounding box center [505, 359] width 60 height 14
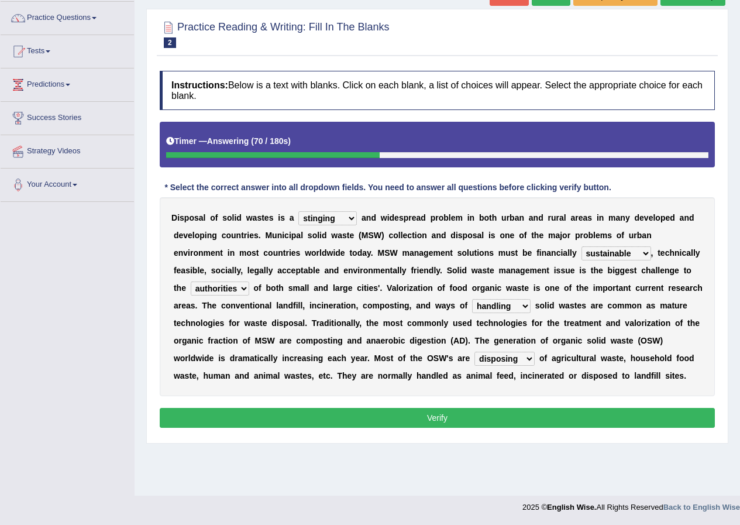
click at [451, 415] on button "Verify" at bounding box center [437, 418] width 555 height 20
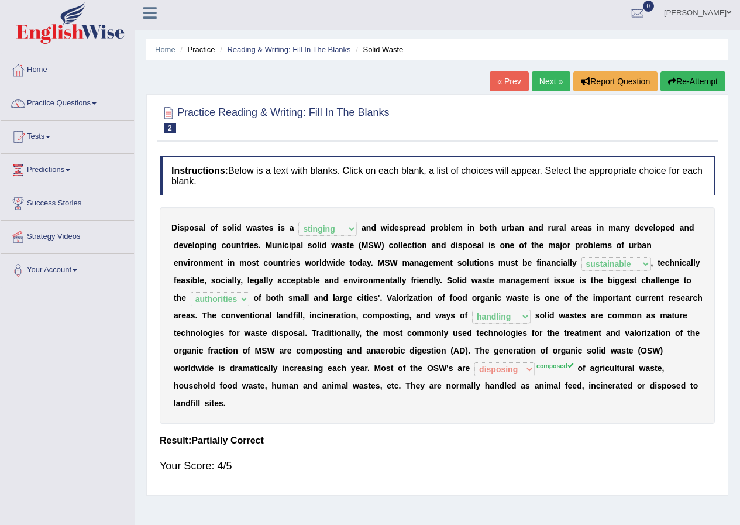
scroll to position [0, 0]
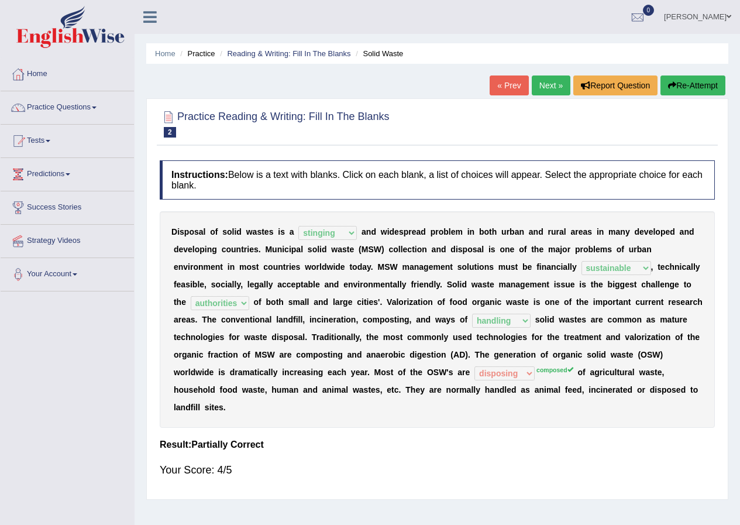
click at [535, 84] on link "Next »" at bounding box center [551, 85] width 39 height 20
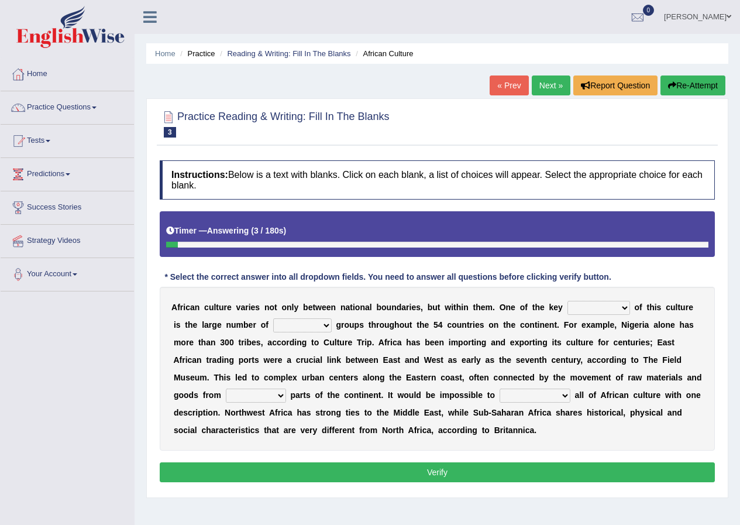
click at [603, 302] on select "conjectures features issues doubts" at bounding box center [599, 308] width 63 height 14
select select "features"
click at [568, 301] on select "conjectures features issues doubts" at bounding box center [599, 308] width 63 height 14
click at [318, 332] on select "ethic ethnic eugenic epic" at bounding box center [302, 325] width 59 height 14
select select "ethnic"
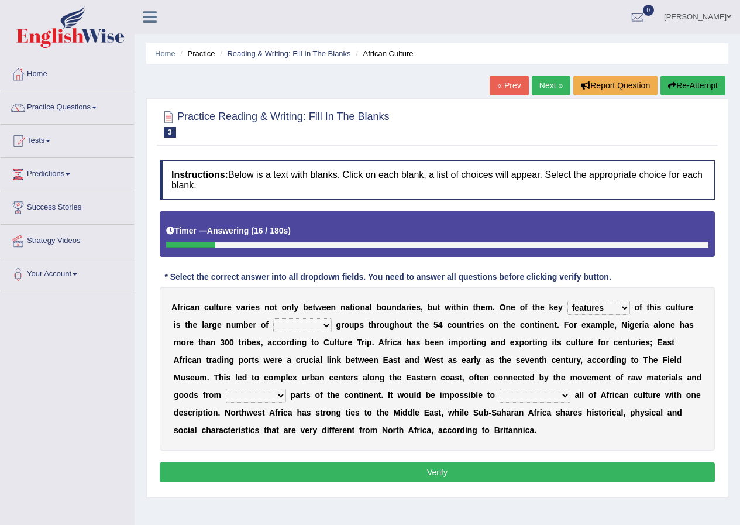
click at [273, 318] on select "ethic ethnic eugenic epic" at bounding box center [302, 325] width 59 height 14
click at [269, 396] on select "forelocked interlocked unlocked landlocked" at bounding box center [256, 396] width 60 height 14
select select "landlocked"
click at [226, 389] on select "forelocked interlocked unlocked landlocked" at bounding box center [256, 396] width 60 height 14
click at [522, 404] on div "A f r i c a n c u l t u r e v a r i e s n o t o n l y b e t w e e n n a t i o n…" at bounding box center [437, 369] width 555 height 164
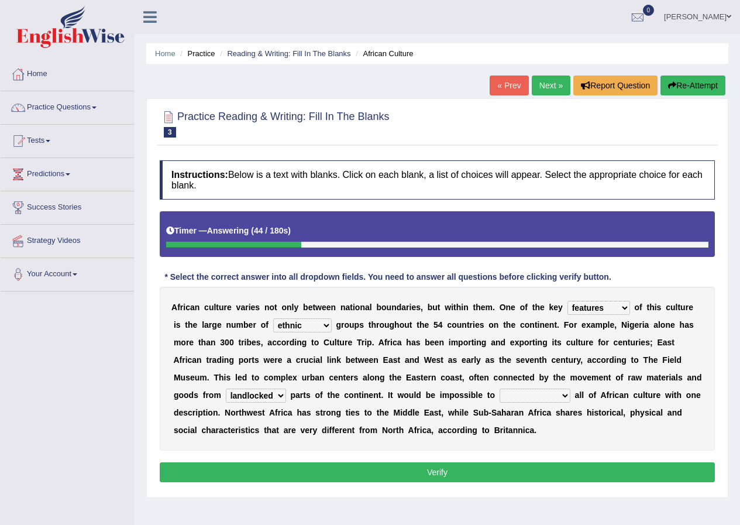
click at [522, 399] on select "characterize conceptualize symbolize synthesize" at bounding box center [535, 396] width 71 height 14
select select "characterize"
click at [500, 389] on select "characterize conceptualize symbolize synthesize" at bounding box center [535, 396] width 71 height 14
click at [535, 463] on button "Verify" at bounding box center [437, 472] width 555 height 20
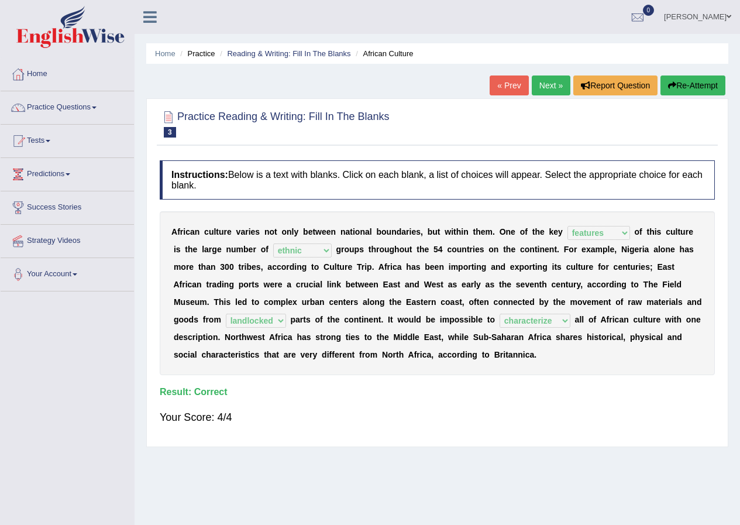
click at [548, 93] on link "Next »" at bounding box center [551, 85] width 39 height 20
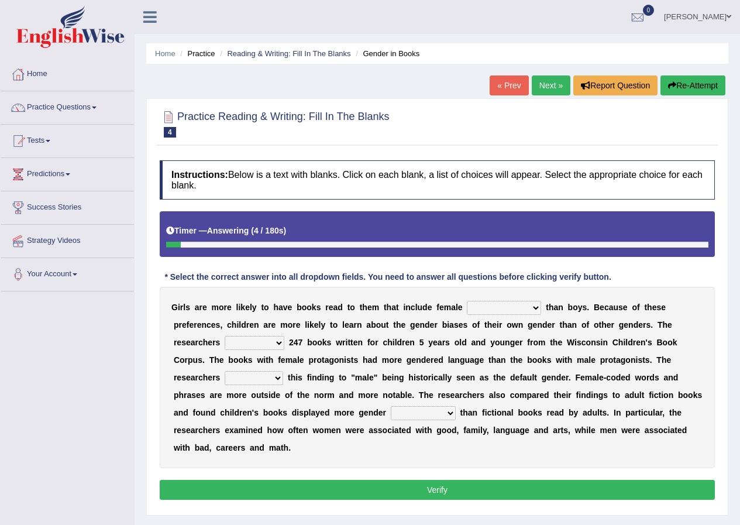
click at [473, 308] on select "protagonists cosmogonists agonists expressionists" at bounding box center [504, 308] width 74 height 14
select select "expressionists"
click at [467, 301] on select "protagonists cosmogonists agonists expressionists" at bounding box center [504, 308] width 74 height 14
click at [68, 104] on link "Practice Questions" at bounding box center [67, 105] width 133 height 29
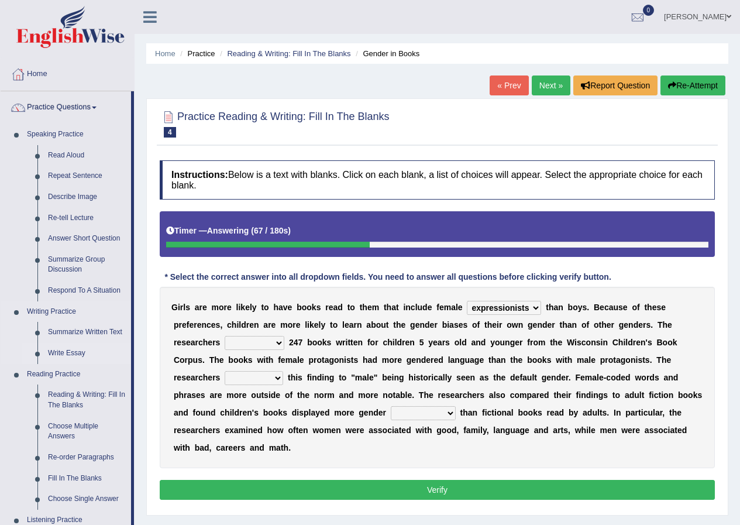
click at [77, 354] on link "Write Essay" at bounding box center [87, 353] width 88 height 21
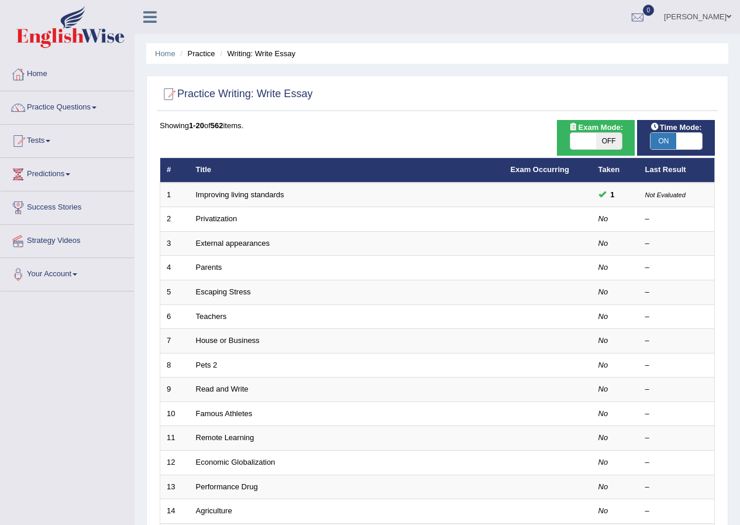
click at [588, 194] on td at bounding box center [548, 195] width 88 height 25
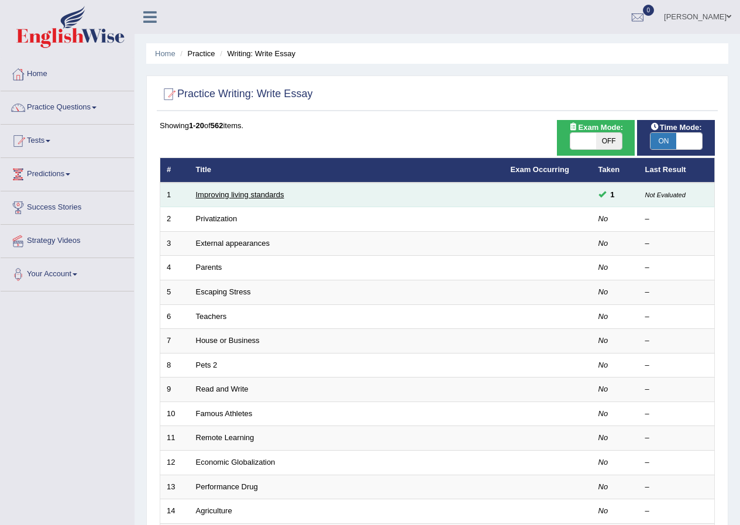
click at [268, 198] on link "Improving living standards" at bounding box center [240, 194] width 88 height 9
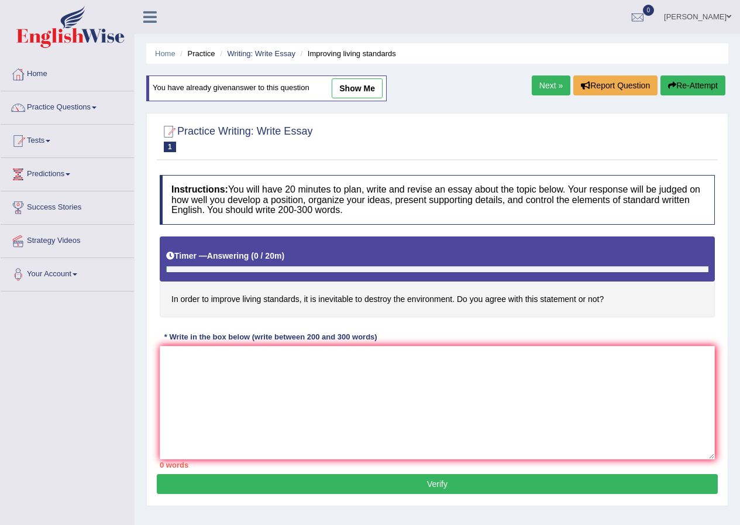
click at [357, 95] on link "show me" at bounding box center [357, 88] width 51 height 20
type textarea "The increasing influence of improving living standards on our lives has ignited…"
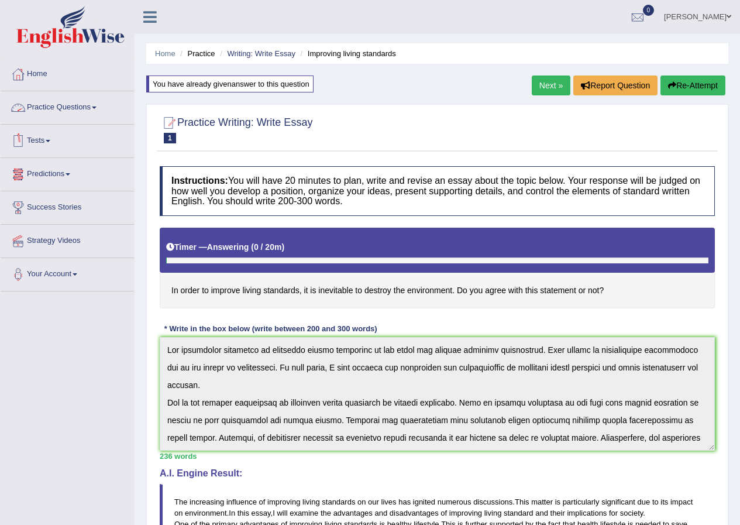
click at [35, 101] on link "Practice Questions" at bounding box center [67, 105] width 133 height 29
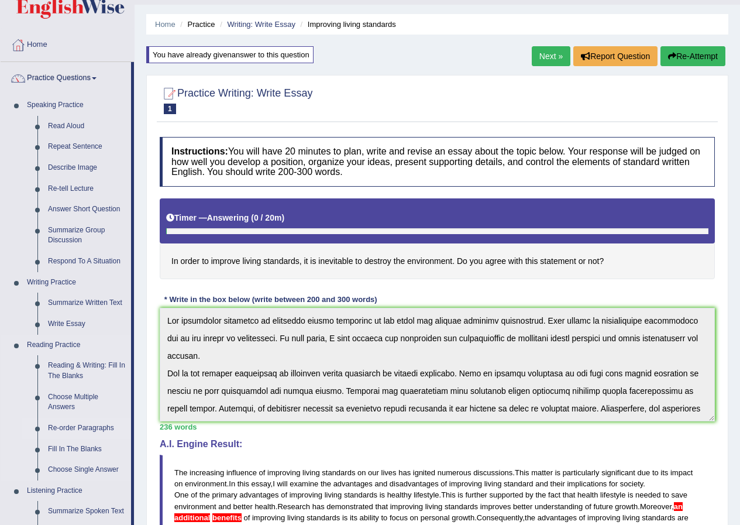
scroll to position [59, 0]
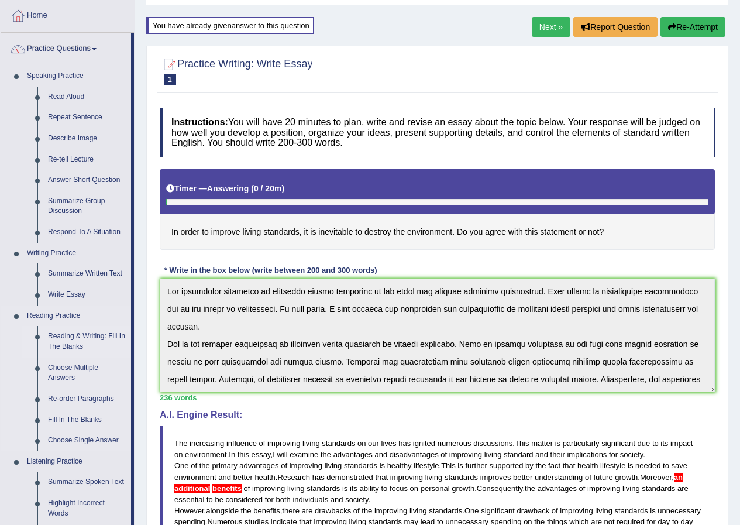
click at [86, 343] on link "Reading & Writing: Fill In The Blanks" at bounding box center [87, 341] width 88 height 31
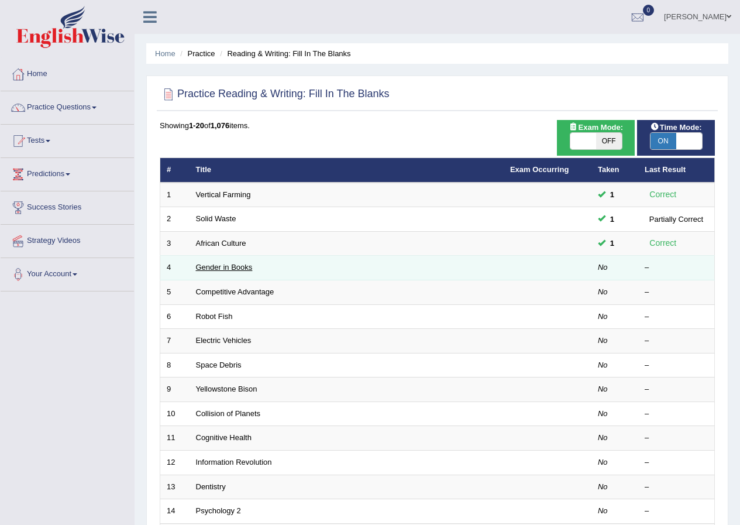
click at [228, 270] on link "Gender in Books" at bounding box center [224, 267] width 57 height 9
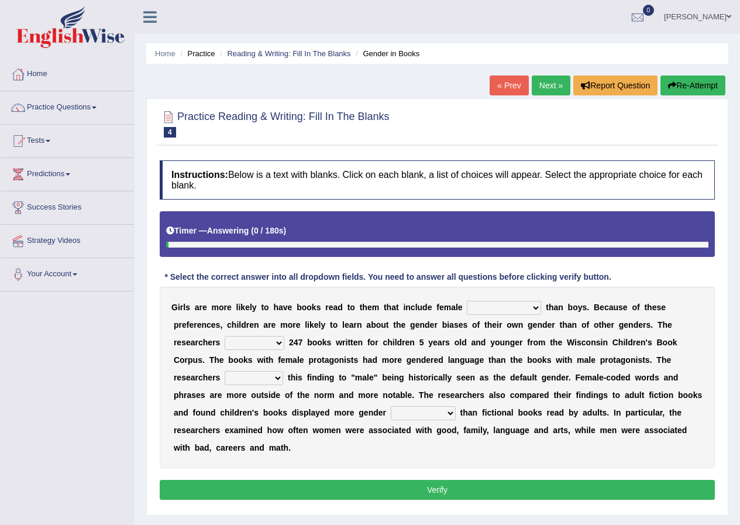
click at [517, 299] on div "G i r l s a r e m o r e l i k e l y t o h a v e b o o k s r e a d t o t h e m t…" at bounding box center [437, 377] width 555 height 181
click at [520, 306] on select "protagonists cosmogonists agonists expressionists" at bounding box center [504, 308] width 74 height 14
select select "expressionists"
click at [467, 301] on select "protagonists cosmogonists agonists expressionists" at bounding box center [504, 308] width 74 height 14
click at [255, 342] on select "hydrolyzed paralyzed catalyzed analyzed" at bounding box center [255, 343] width 60 height 14
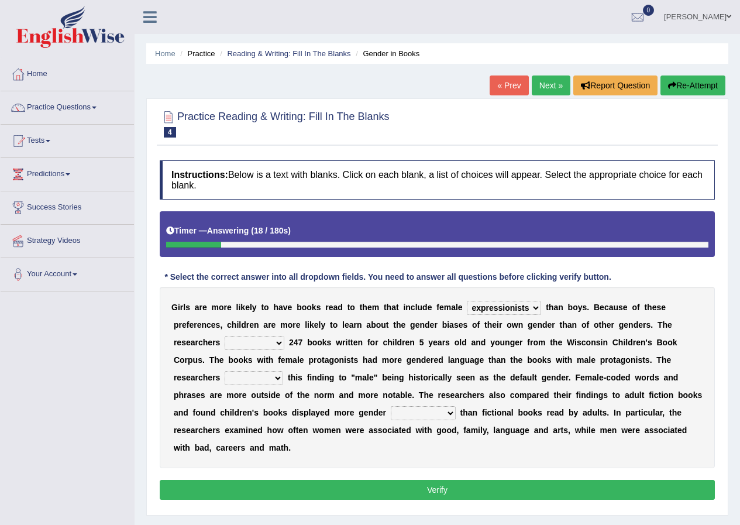
select select "analyzed"
click at [225, 336] on select "hydrolyzed paralyzed catalyzed analyzed" at bounding box center [255, 343] width 60 height 14
click at [255, 386] on div "G i r l s a r e m o r e l i k e l y t o h a v e b o o k s r e a d t o t h e m t…" at bounding box center [437, 377] width 555 height 181
click at [263, 378] on select "contribute tribute distribute attribute" at bounding box center [254, 378] width 59 height 14
select select "attribute"
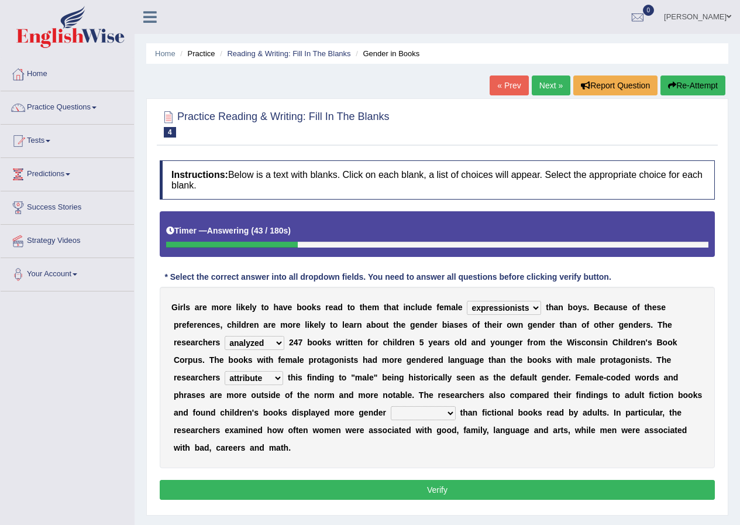
click at [225, 371] on select "contribute tribute distribute attribute" at bounding box center [254, 378] width 59 height 14
click at [423, 413] on select "stereotypes teletypes prototypes electrotypes" at bounding box center [423, 413] width 65 height 14
select select "stereotypes"
click at [391, 406] on select "stereotypes teletypes prototypes electrotypes" at bounding box center [423, 413] width 65 height 14
click at [430, 415] on select "stereotypes teletypes prototypes electrotypes" at bounding box center [423, 413] width 65 height 14
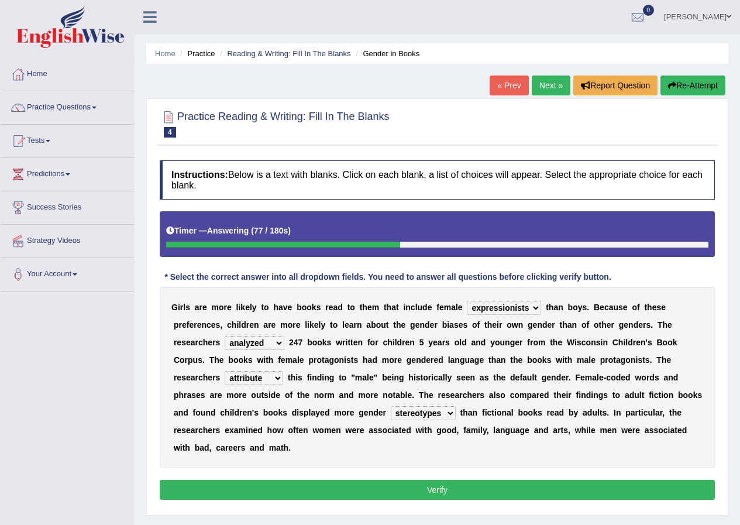
click at [391, 406] on select "stereotypes teletypes prototypes electrotypes" at bounding box center [423, 413] width 65 height 14
click at [490, 483] on button "Verify" at bounding box center [437, 490] width 555 height 20
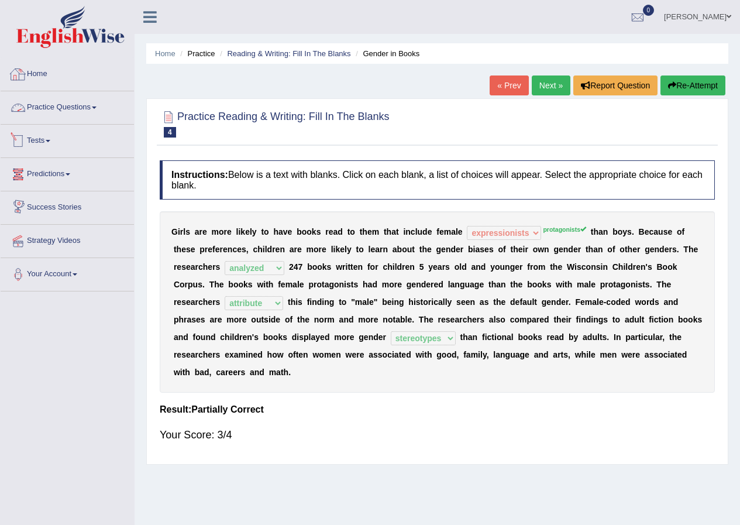
click at [50, 105] on link "Practice Questions" at bounding box center [67, 105] width 133 height 29
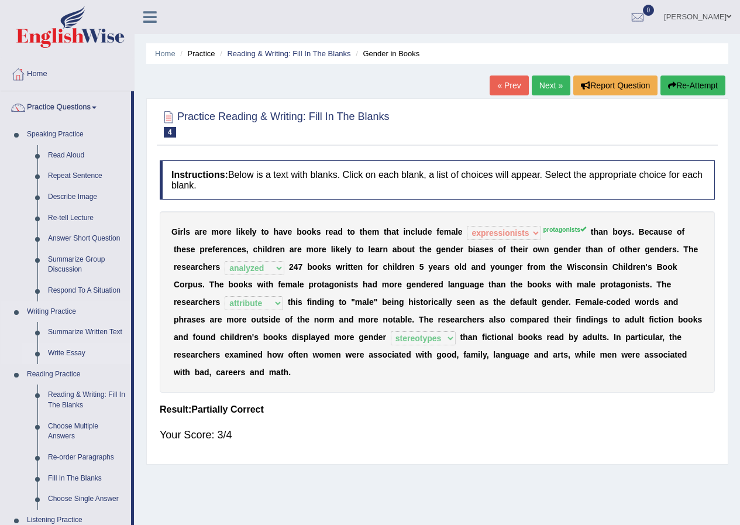
click at [73, 352] on link "Write Essay" at bounding box center [87, 353] width 88 height 21
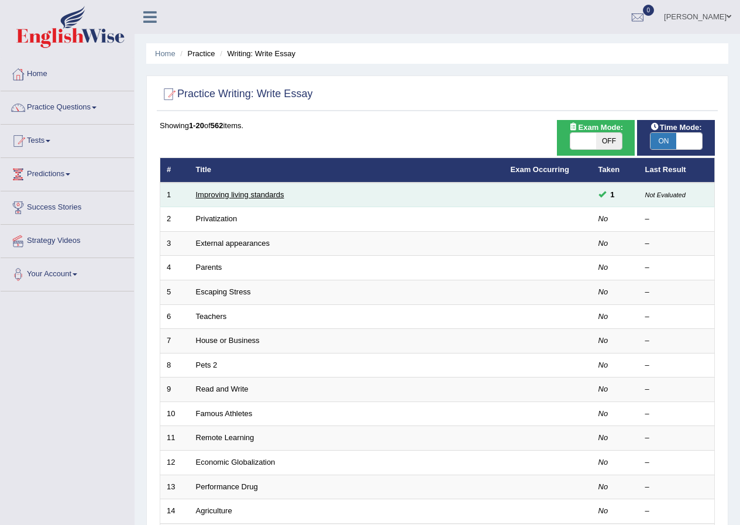
click at [254, 191] on link "Improving living standards" at bounding box center [240, 194] width 88 height 9
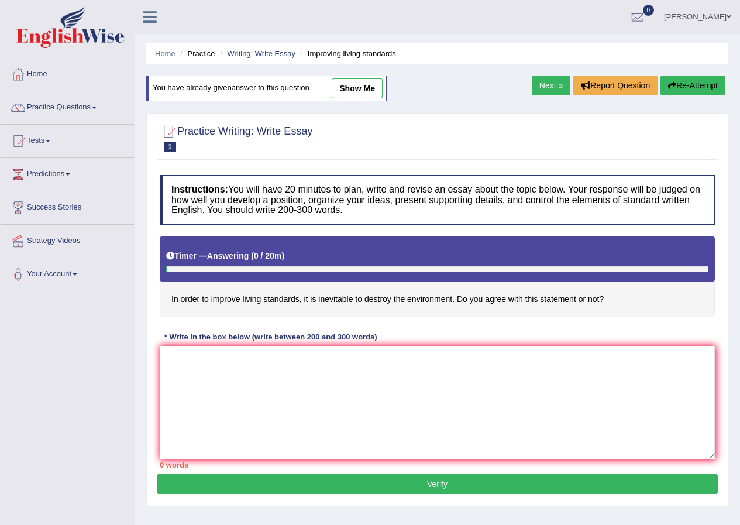
click at [370, 90] on link "show me" at bounding box center [357, 88] width 51 height 20
type textarea "The increasing influence of improving living standards on our lives has ignited…"
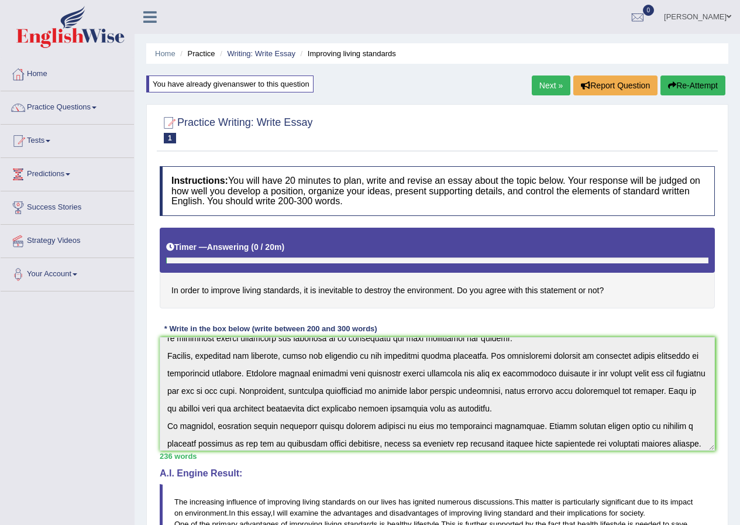
click at [562, 90] on link "Next »" at bounding box center [551, 85] width 39 height 20
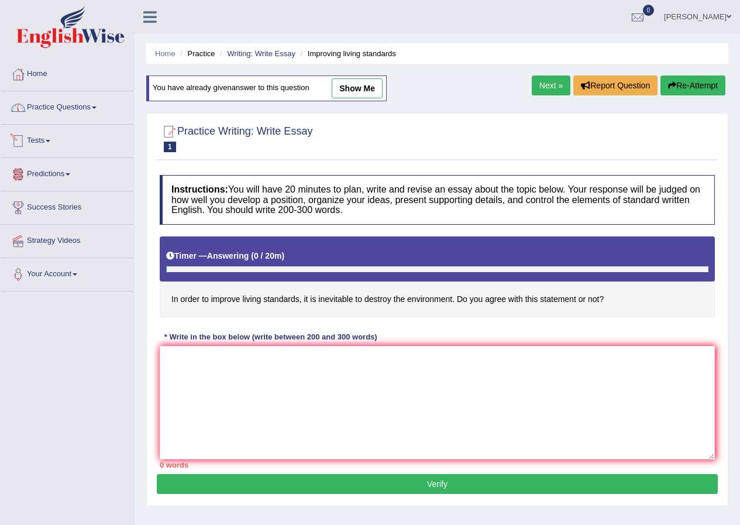
click at [56, 106] on link "Practice Questions" at bounding box center [67, 105] width 133 height 29
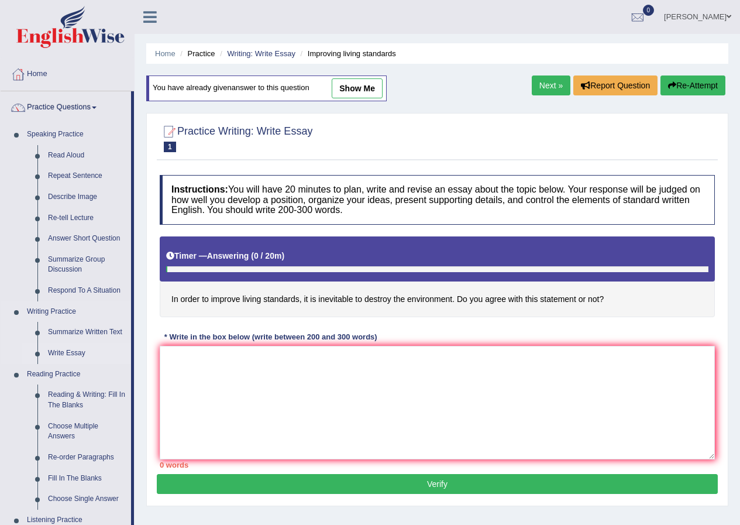
click at [78, 351] on link "Write Essay" at bounding box center [87, 353] width 88 height 21
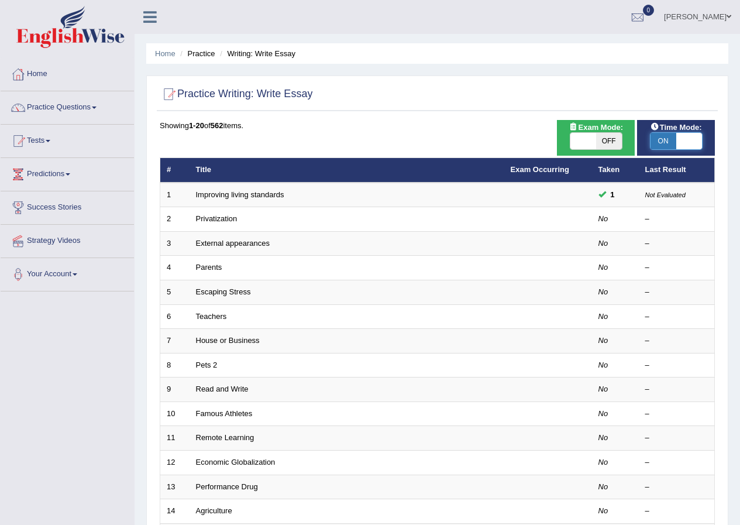
click at [679, 149] on span at bounding box center [690, 141] width 26 height 16
checkbox input "false"
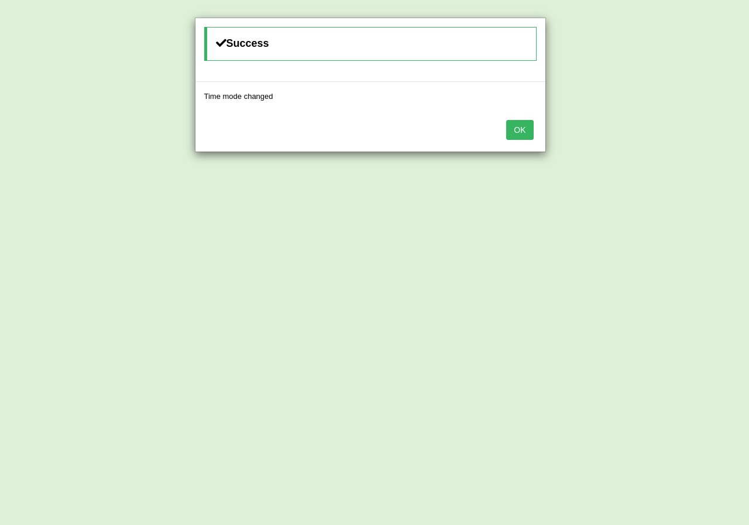
click at [509, 136] on button "OK" at bounding box center [519, 130] width 27 height 20
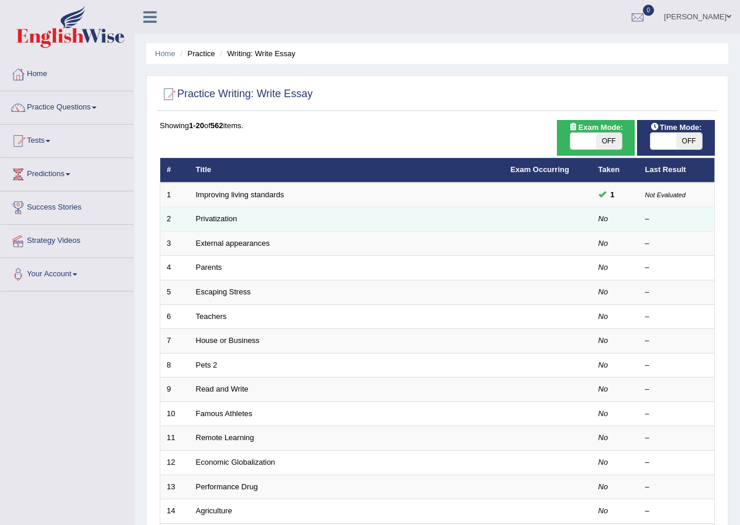
click at [186, 224] on td "2" at bounding box center [174, 219] width 29 height 25
click at [194, 221] on td "Privatization" at bounding box center [347, 219] width 315 height 25
click at [214, 212] on td "Privatization" at bounding box center [347, 219] width 315 height 25
click at [211, 221] on link "Privatization" at bounding box center [217, 218] width 42 height 9
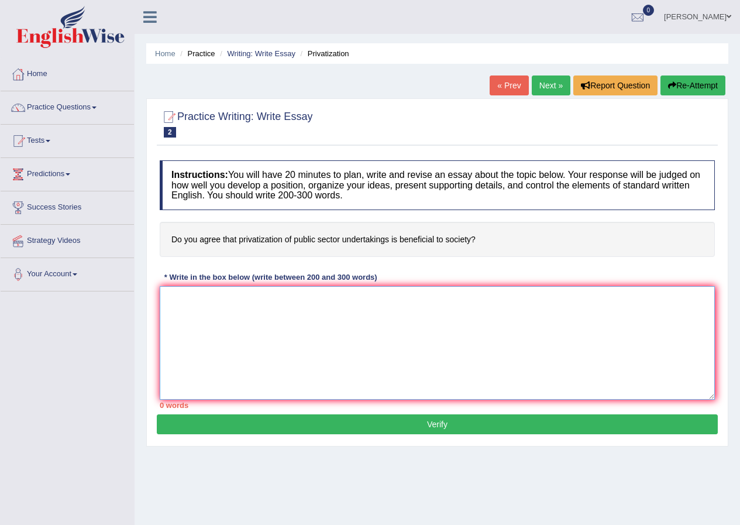
click at [380, 345] on textarea at bounding box center [437, 343] width 555 height 114
click at [473, 327] on textarea at bounding box center [437, 343] width 555 height 114
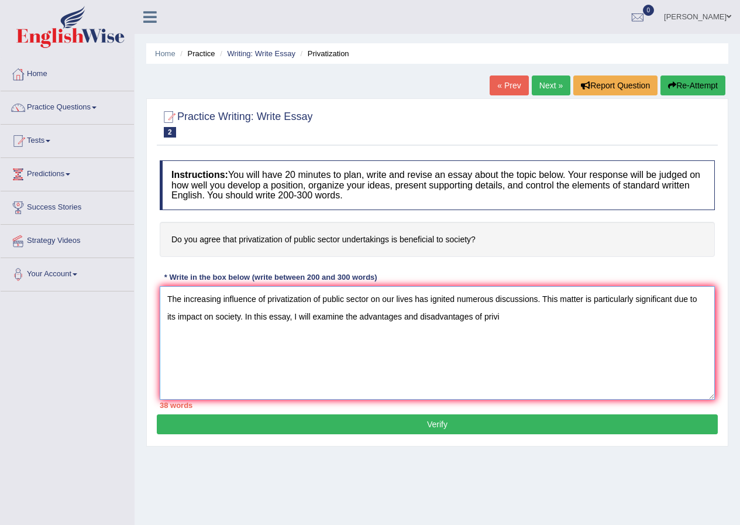
drag, startPoint x: 266, startPoint y: 298, endPoint x: 370, endPoint y: 305, distance: 103.8
click at [370, 305] on textarea "The increasing influence of privatization of public sector on our lives has ign…" at bounding box center [437, 343] width 555 height 114
drag, startPoint x: 483, startPoint y: 319, endPoint x: 530, endPoint y: 322, distance: 47.5
click at [530, 322] on textarea "The increasing influence of privatization of public sector on our lives has ign…" at bounding box center [437, 343] width 555 height 114
paste textarea "atization of public sector"
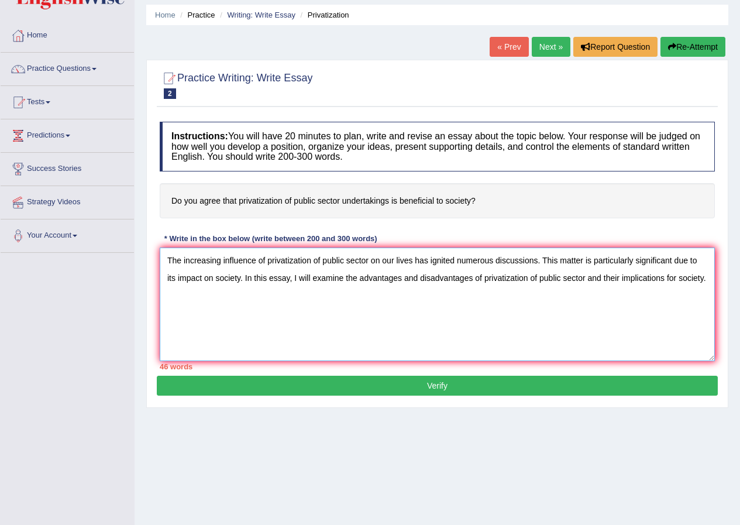
scroll to position [59, 0]
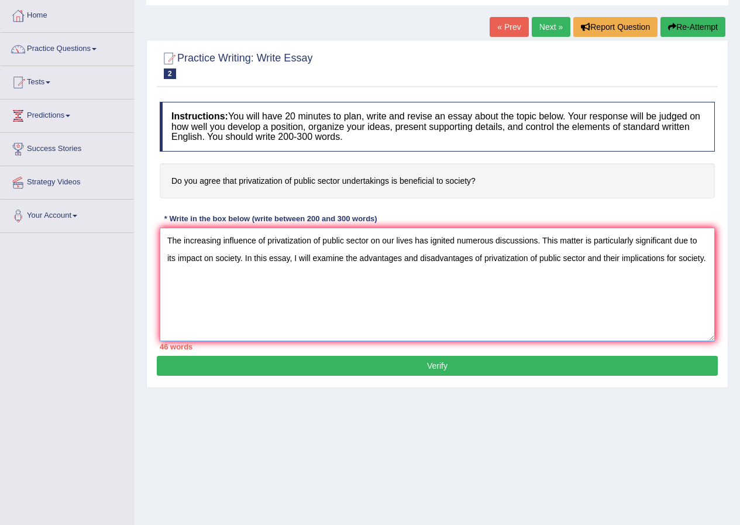
drag, startPoint x: 216, startPoint y: 262, endPoint x: 241, endPoint y: 262, distance: 24.6
click at [241, 262] on textarea "The increasing influence of privatization of public sector on our lives has ign…" at bounding box center [437, 285] width 555 height 114
click at [470, 300] on textarea "The increasing influence of privatization of public sector on our lives has ign…" at bounding box center [437, 285] width 555 height 114
click at [719, 272] on div "Practice Writing: Write Essay 2 Privatization Instructions: You will have 20 mi…" at bounding box center [437, 214] width 582 height 348
click at [713, 273] on textarea "The increasing influence of privatization of public sector on our lives has ign…" at bounding box center [437, 285] width 555 height 114
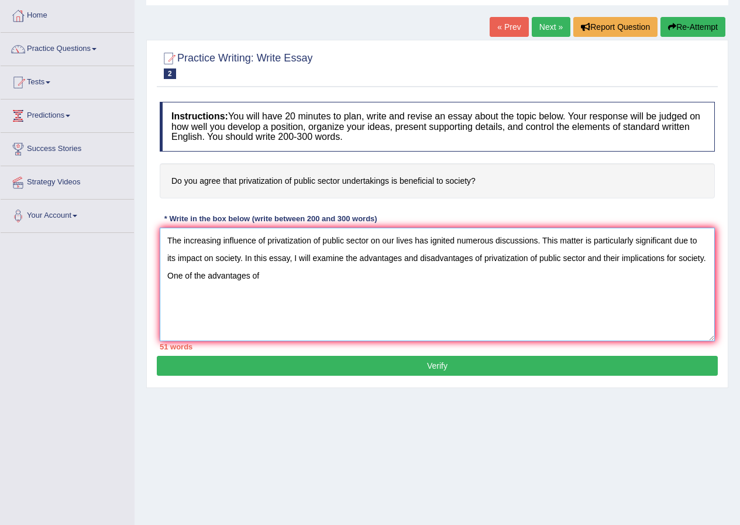
paste textarea "privatization of public sector"
click at [264, 277] on textarea "The increasing influence of privatization of public sector on our lives has ign…" at bounding box center [437, 285] width 555 height 114
click at [206, 279] on textarea "The increasing influence of privatization of public sector on our lives has ign…" at bounding box center [437, 285] width 555 height 114
click at [405, 285] on textarea "The increasing influence of privatization of public sector on our lives has ign…" at bounding box center [437, 285] width 555 height 114
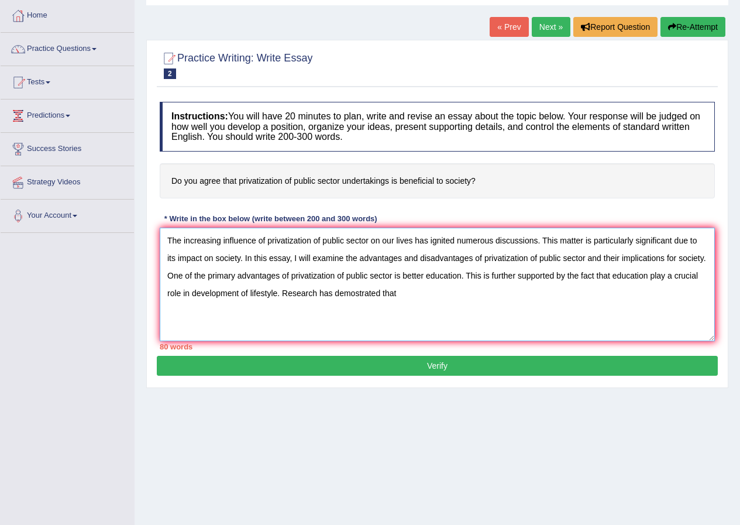
paste textarea "privatization of public sector"
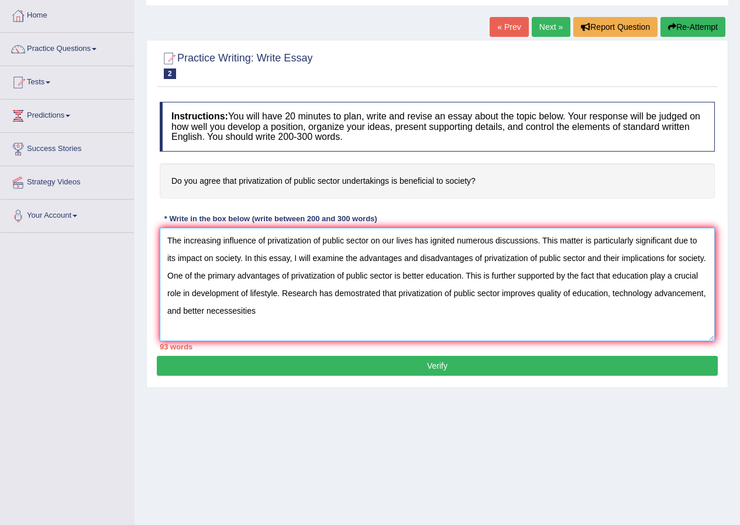
drag, startPoint x: 255, startPoint y: 310, endPoint x: 205, endPoint y: 324, distance: 52.4
click at [205, 324] on textarea "The increasing influence of privatization of public sector on our lives has ign…" at bounding box center [437, 285] width 555 height 114
paste textarea
click at [205, 319] on textarea "The increasing influence of privatization of public sector on our lives has ign…" at bounding box center [437, 285] width 555 height 114
click at [274, 320] on textarea "The increasing influence of privatization of public sector on our lives has ign…" at bounding box center [437, 285] width 555 height 114
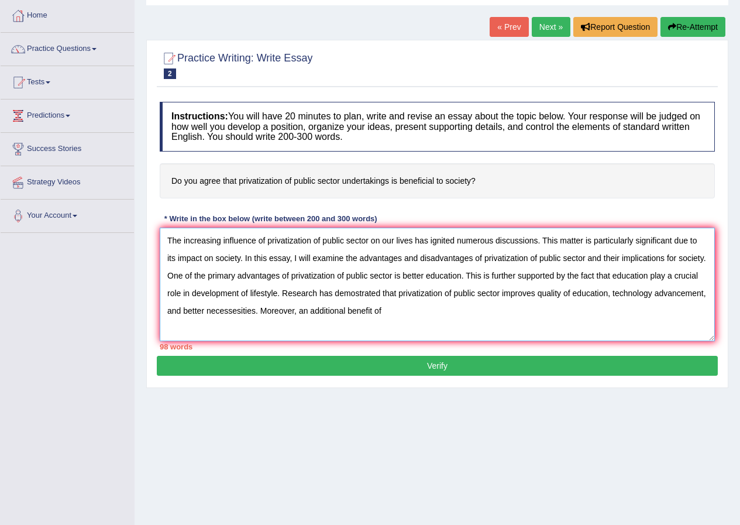
drag, startPoint x: 267, startPoint y: 243, endPoint x: 369, endPoint y: 244, distance: 102.4
click at [369, 244] on textarea "The increasing influence of privatization of public sector on our lives has ign…" at bounding box center [437, 285] width 555 height 114
click at [456, 322] on textarea "The increasing influence of privatization of public sector on our lives has ign…" at bounding box center [437, 285] width 555 height 114
paste textarea "privatization of public sector"
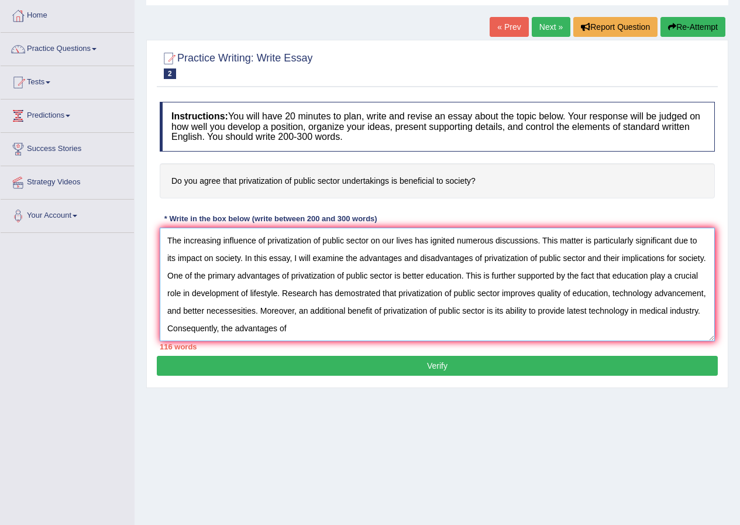
paste textarea "privatization of public sector"
click at [257, 266] on textarea "The increasing influence of privatization of public sector on our lives has ign…" at bounding box center [437, 285] width 555 height 114
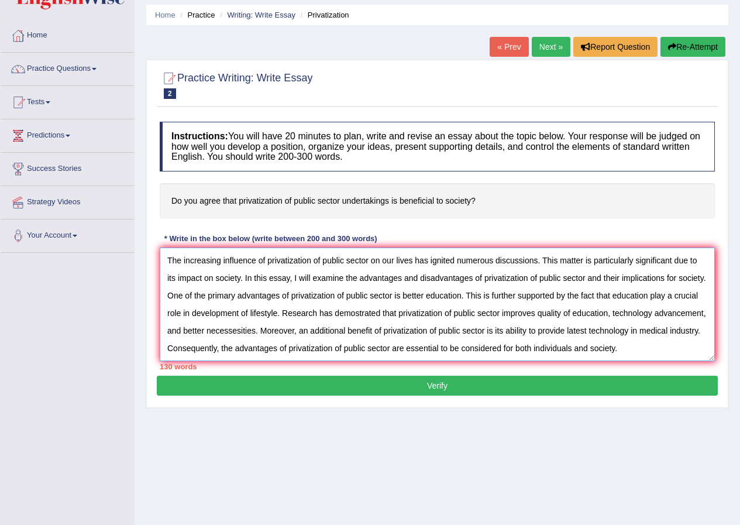
scroll to position [90, 0]
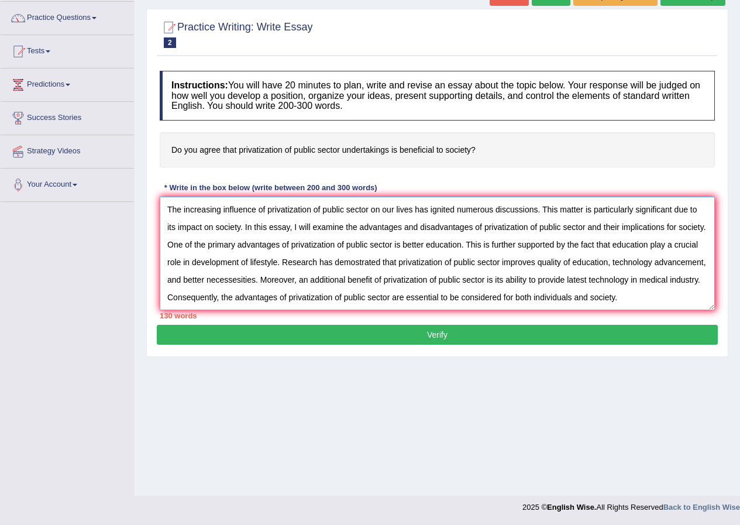
click at [637, 304] on textarea "The increasing influence of privatization of public sector on our lives has ign…" at bounding box center [437, 254] width 555 height 114
click at [645, 205] on textarea "The increasing influence of privatization of public sector on our lives has ign…" at bounding box center [437, 254] width 555 height 114
drag, startPoint x: 239, startPoint y: 226, endPoint x: 217, endPoint y: 235, distance: 23.7
click at [217, 235] on textarea "The increasing influence of privatization of public sector on our lives has ign…" at bounding box center [437, 254] width 555 height 114
click at [294, 229] on textarea "The increasing influence of privatization of public sector on our lives has ign…" at bounding box center [437, 254] width 555 height 114
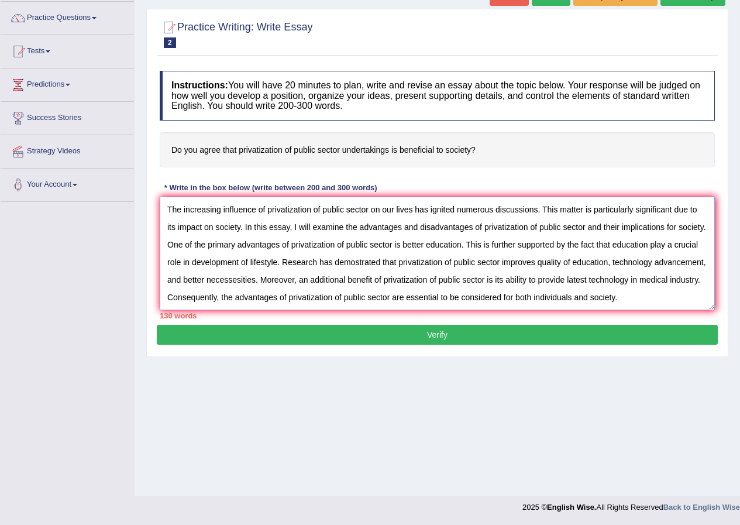
drag, startPoint x: 239, startPoint y: 232, endPoint x: 226, endPoint y: 232, distance: 12.9
click at [226, 232] on textarea "The increasing influence of privatization of public sector on our lives has ign…" at bounding box center [437, 254] width 555 height 114
drag, startPoint x: 215, startPoint y: 230, endPoint x: 239, endPoint y: 229, distance: 24.6
click at [239, 229] on textarea "The increasing influence of privatization of public sector on our lives has ign…" at bounding box center [437, 254] width 555 height 114
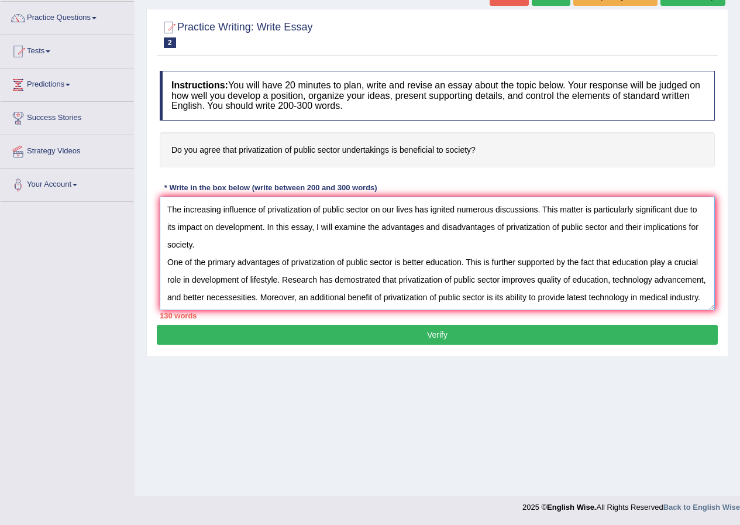
click at [672, 241] on textarea "The increasing influence of privatization of public sector on our lives has ign…" at bounding box center [437, 254] width 555 height 114
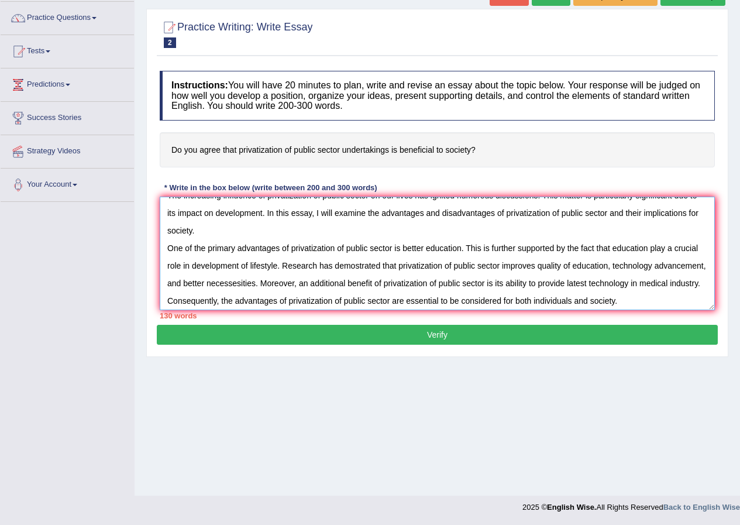
scroll to position [18, 0]
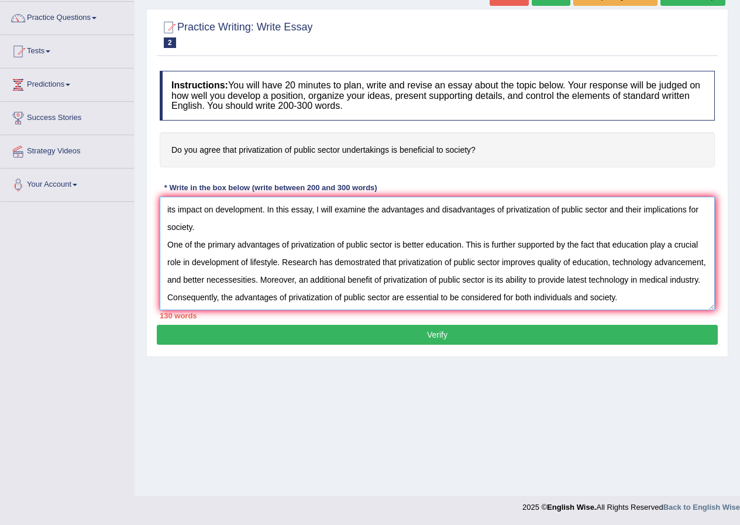
click at [689, 307] on textarea "The increasing influence of privatization of public sector on our lives has ign…" at bounding box center [437, 254] width 555 height 114
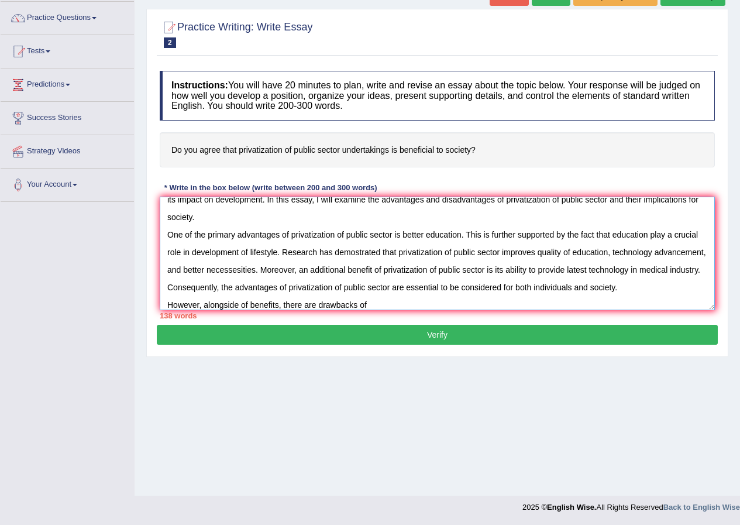
paste textarea "privatization of public sector"
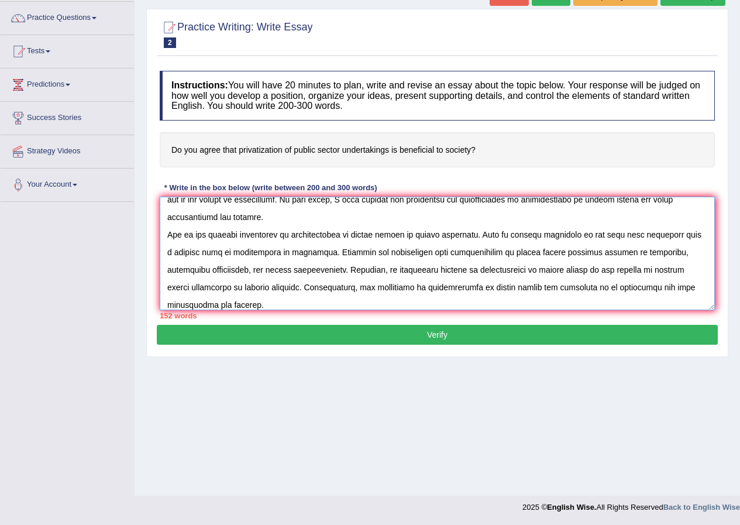
scroll to position [45, 0]
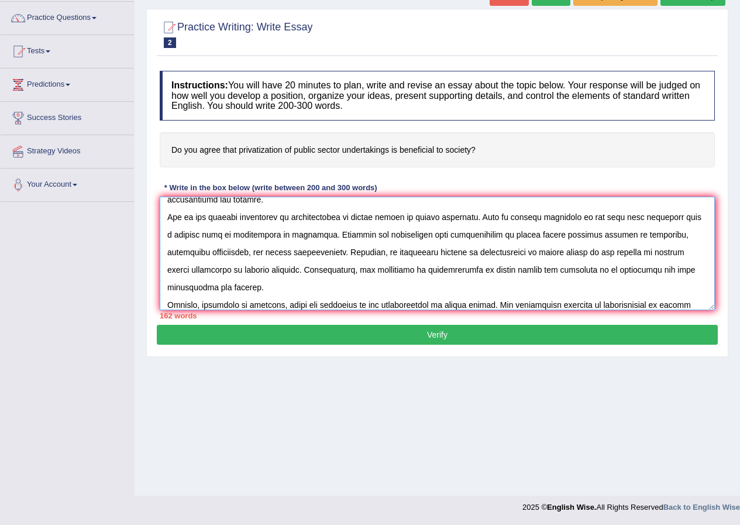
click at [249, 306] on textarea at bounding box center [437, 254] width 555 height 114
paste textarea "privatization of public sector"
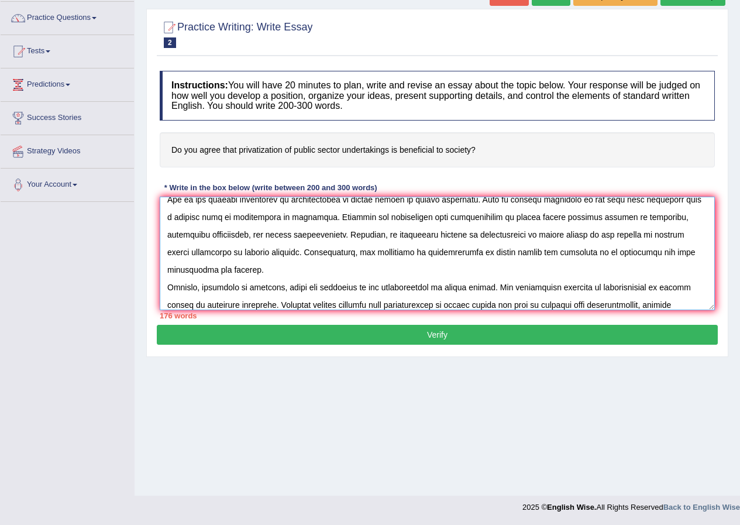
click at [635, 288] on textarea at bounding box center [437, 254] width 555 height 114
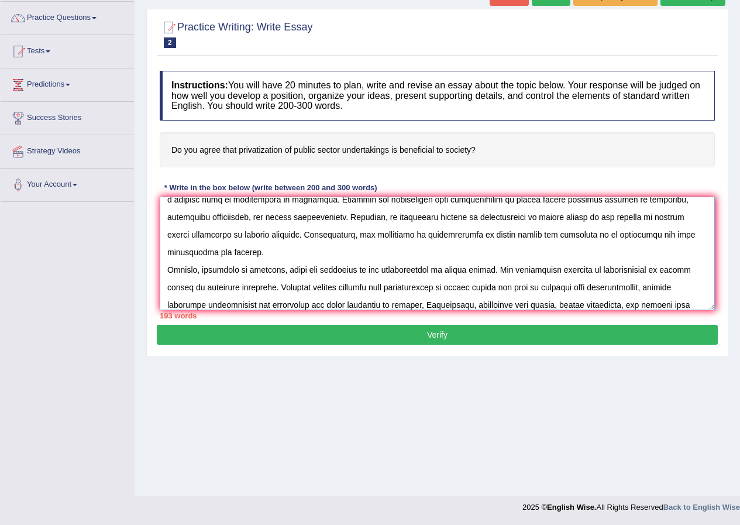
click at [675, 287] on textarea at bounding box center [437, 254] width 555 height 114
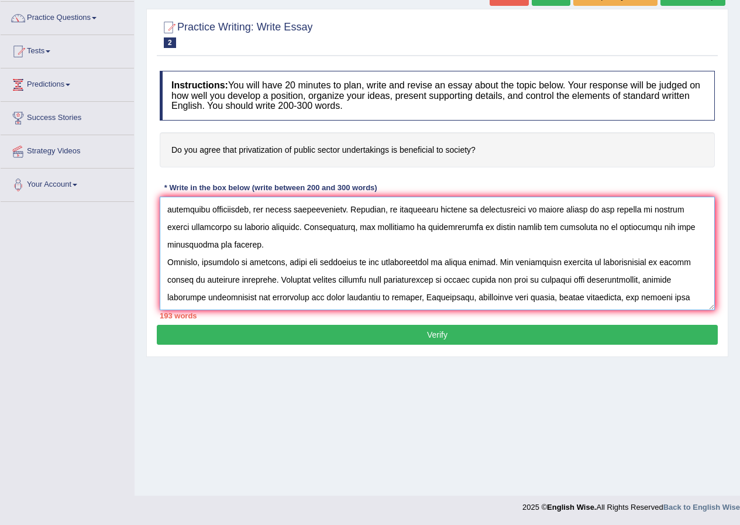
drag, startPoint x: 291, startPoint y: 303, endPoint x: 257, endPoint y: 313, distance: 35.4
click at [257, 313] on div "Instructions: You will have 20 minutes to plan, write and revise an essay about…" at bounding box center [437, 195] width 561 height 260
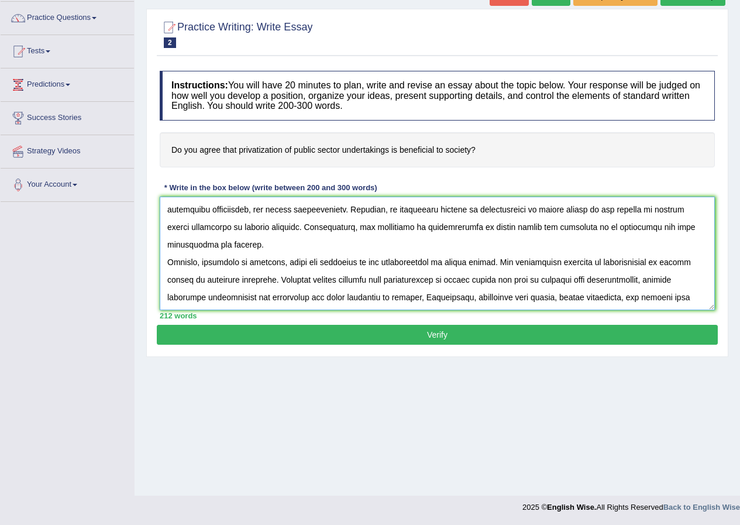
scroll to position [98, 0]
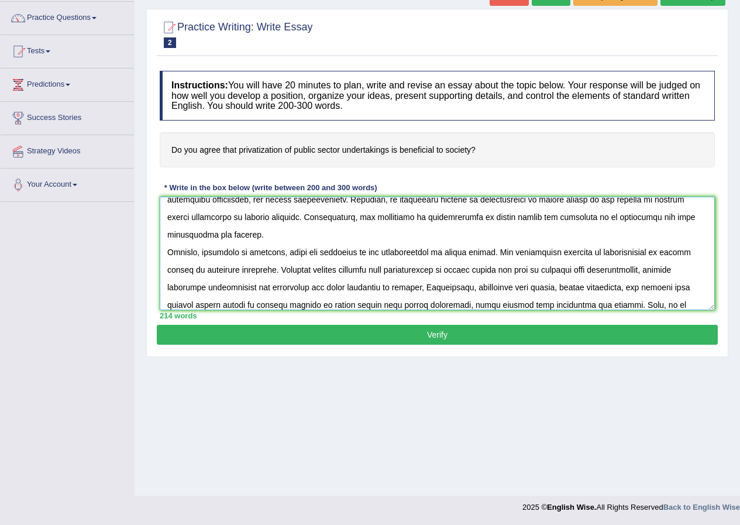
paste textarea "privatization of public sector"
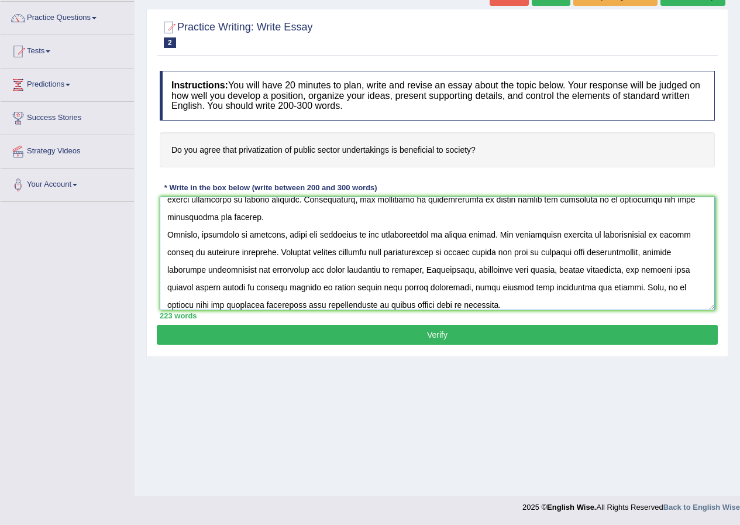
paste textarea "privatization of public sector"
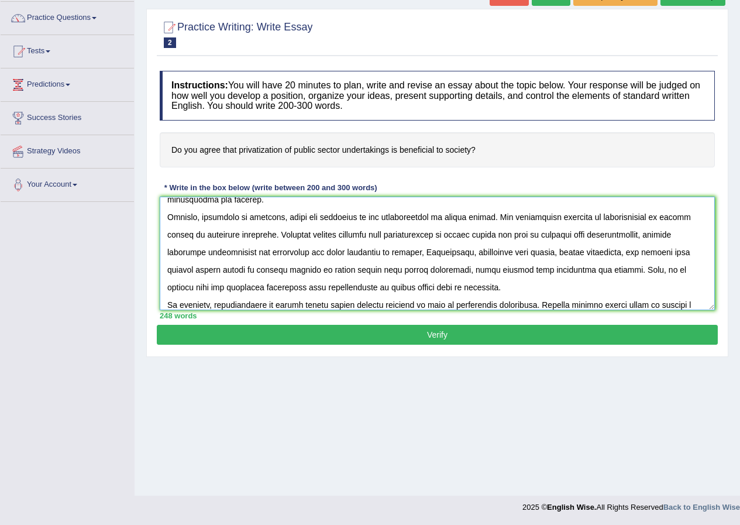
paste textarea "privatization of public sector"
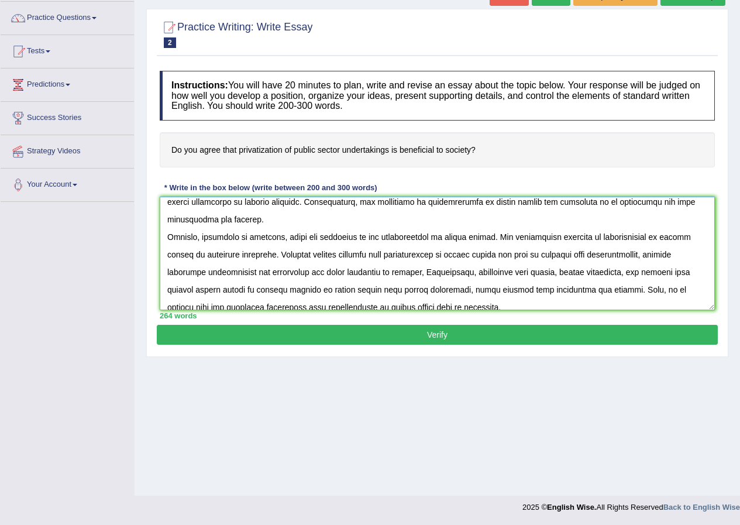
scroll to position [92, 0]
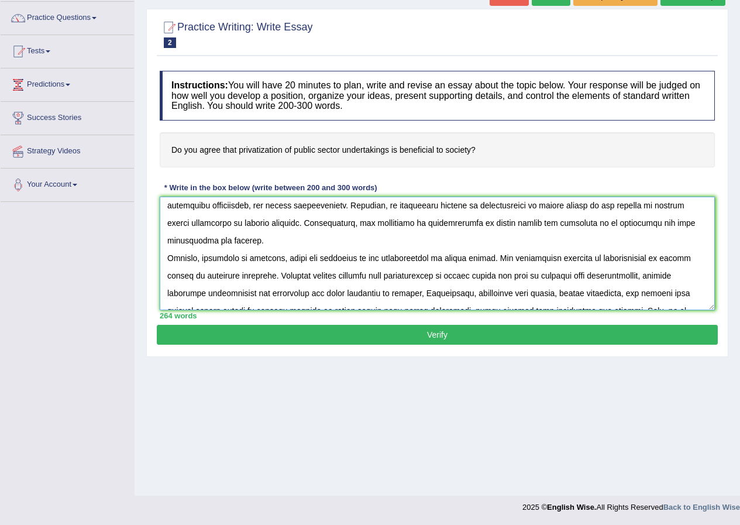
click at [675, 279] on textarea at bounding box center [437, 254] width 555 height 114
click at [243, 279] on textarea at bounding box center [437, 254] width 555 height 114
type textarea "The increasing influence of privatization of public sector on our lives has ign…"
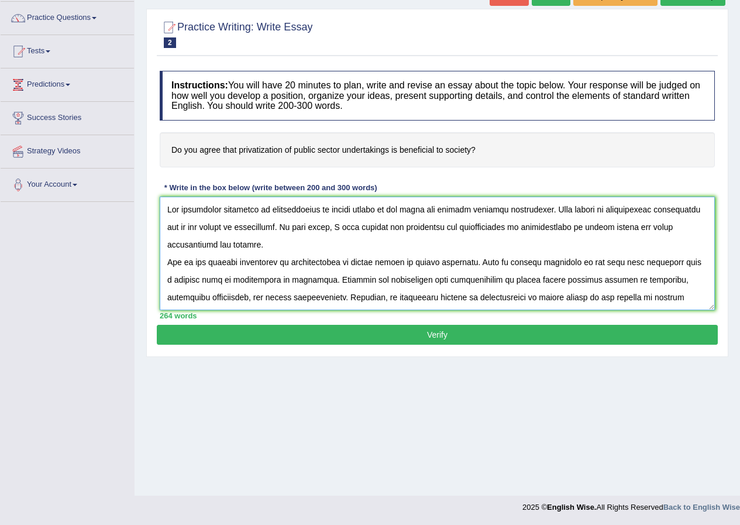
scroll to position [31, 0]
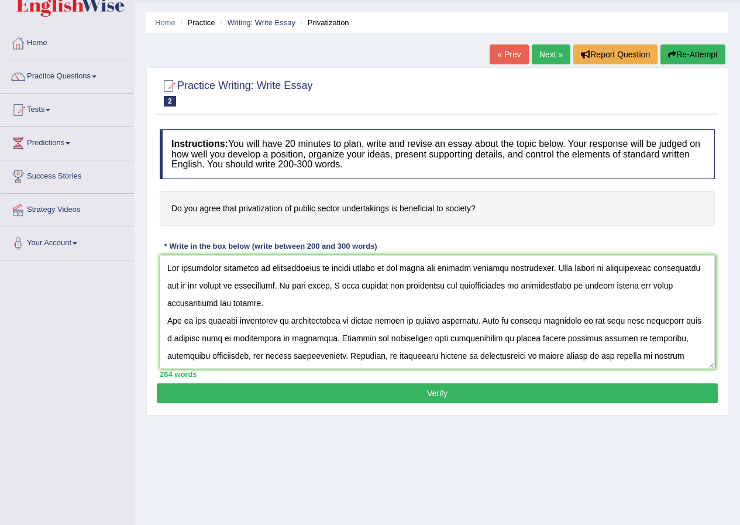
click at [344, 393] on button "Verify" at bounding box center [437, 393] width 561 height 20
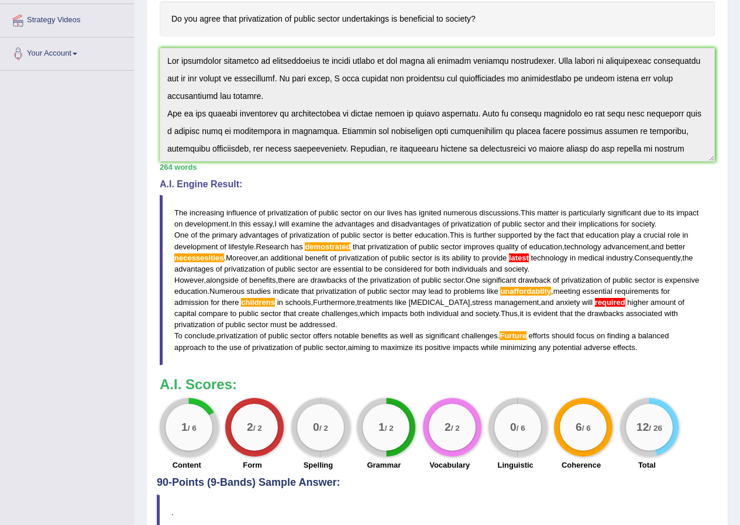
scroll to position [265, 0]
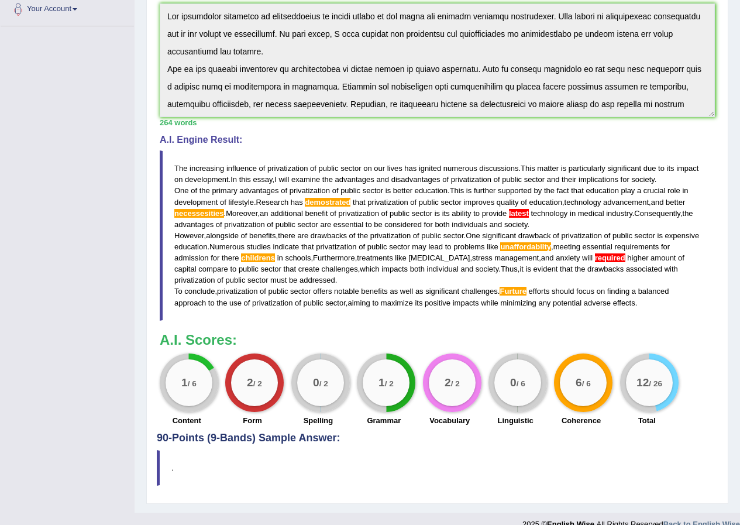
click at [208, 212] on span "necessesities" at bounding box center [199, 213] width 50 height 9
click at [214, 213] on span "necessesities" at bounding box center [199, 213] width 50 height 9
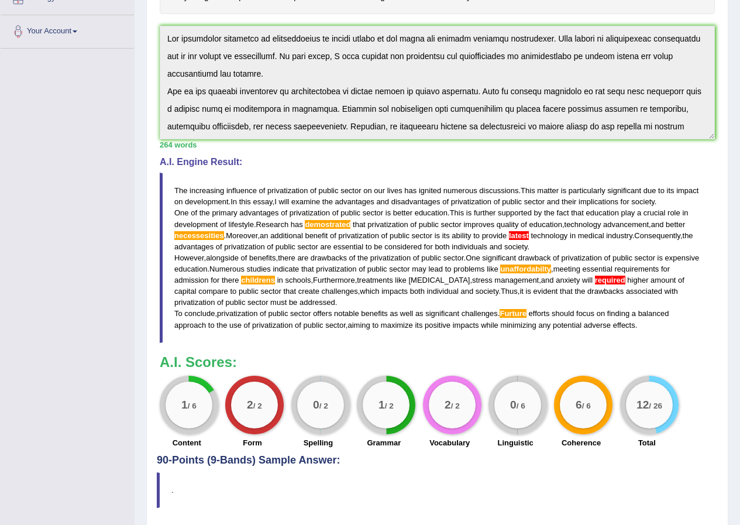
scroll to position [224, 0]
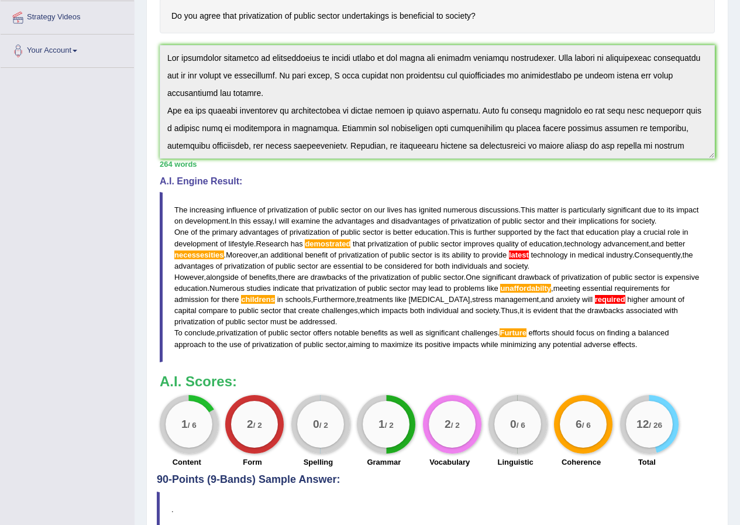
click at [212, 424] on div "1 / 6" at bounding box center [189, 424] width 59 height 59
click at [213, 424] on div "1 / 6" at bounding box center [189, 424] width 59 height 59
drag, startPoint x: 227, startPoint y: 381, endPoint x: 125, endPoint y: 377, distance: 101.9
click at [125, 377] on div "Toggle navigation Home Practice Questions Speaking Practice Read Aloud Repeat S…" at bounding box center [370, 176] width 740 height 801
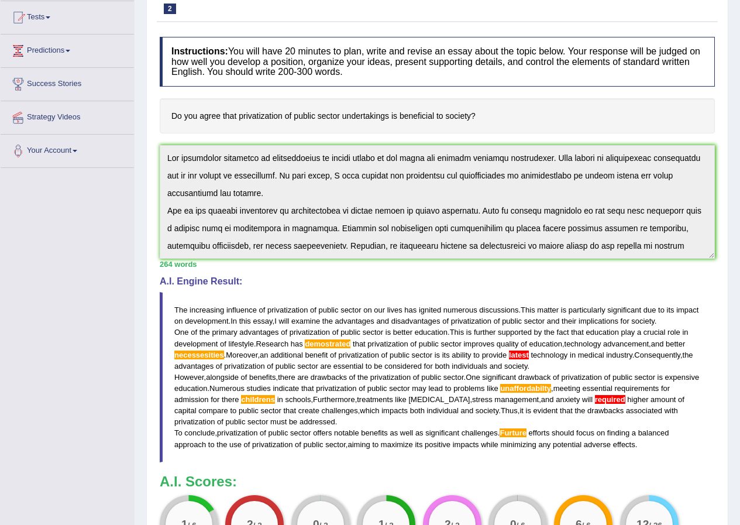
scroll to position [48, 0]
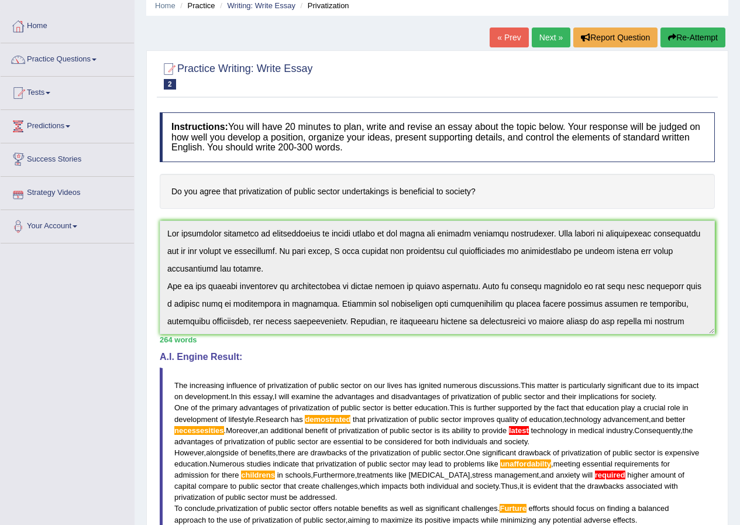
drag, startPoint x: 173, startPoint y: 191, endPoint x: 435, endPoint y: 187, distance: 262.2
click at [428, 195] on h4 "Do you agree that privatization of public sector undertakings is beneficial to …" at bounding box center [437, 192] width 555 height 36
click at [437, 185] on h4 "Do you agree that privatization of public sector undertakings is beneficial to …" at bounding box center [437, 192] width 555 height 36
click at [435, 188] on h4 "Do you agree that privatization of public sector undertakings is beneficial to …" at bounding box center [437, 192] width 555 height 36
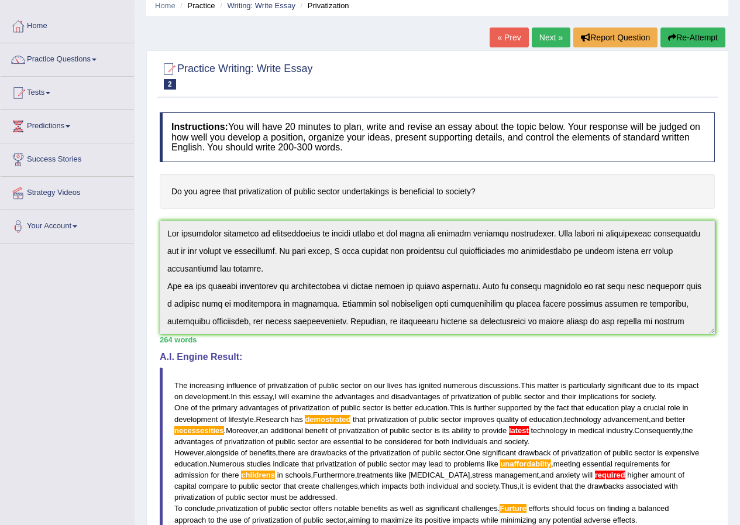
click at [435, 188] on h4 "Do you agree that privatization of public sector undertakings is beneficial to …" at bounding box center [437, 192] width 555 height 36
click at [363, 134] on h4 "Instructions: You will have 20 minutes to plan, write and revise an essay about…" at bounding box center [437, 137] width 555 height 50
